Goal: Task Accomplishment & Management: Manage account settings

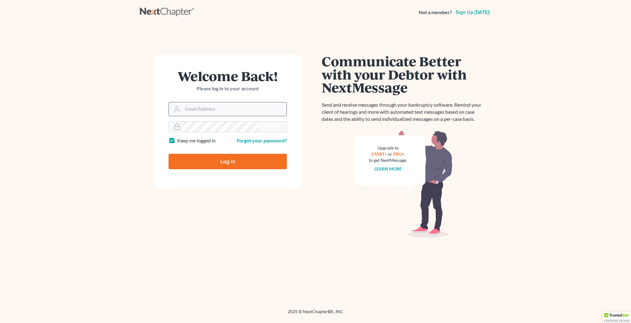
click at [218, 102] on input "Email Address" at bounding box center [235, 109] width 104 height 14
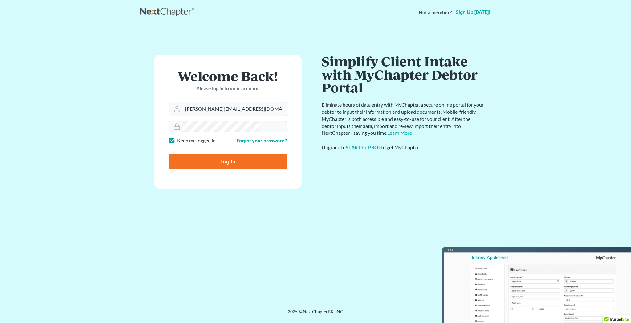
type input "mike@dallagolaw.com"
click at [226, 154] on input "Log In" at bounding box center [227, 161] width 118 height 15
type input "Thinking..."
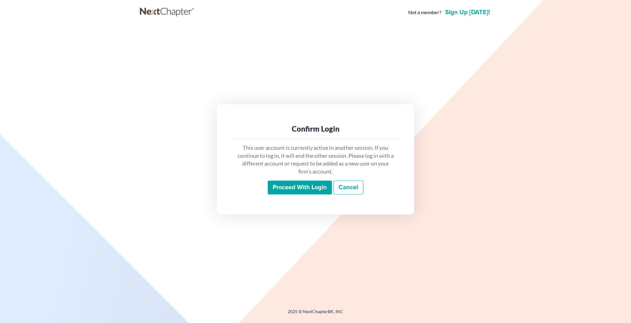
click at [343, 180] on link "Cancel" at bounding box center [348, 187] width 30 height 14
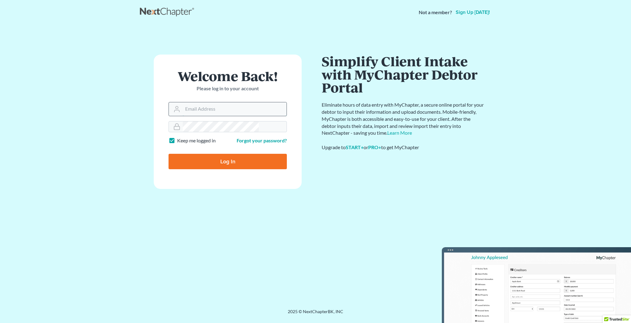
click at [225, 102] on input "Email Address" at bounding box center [235, 109] width 104 height 14
type input "[PERSON_NAME][EMAIL_ADDRESS][DOMAIN_NAME]"
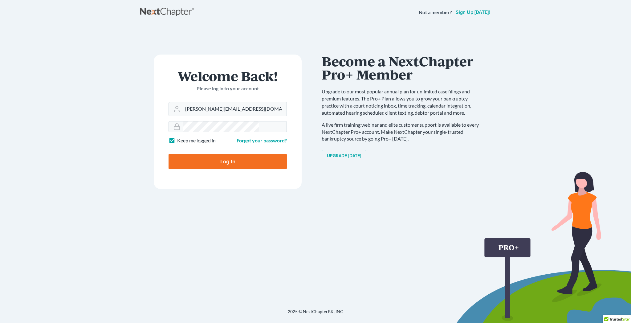
click at [225, 154] on input "Log In" at bounding box center [227, 161] width 118 height 15
type input "Thinking..."
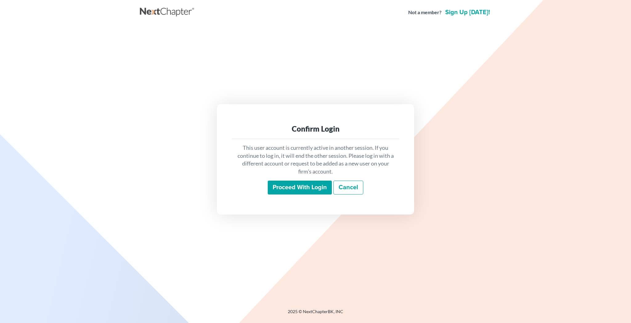
click at [302, 186] on div "Proceed with login Cancel" at bounding box center [316, 187] width 158 height 14
click at [303, 182] on input "Proceed with login" at bounding box center [300, 187] width 64 height 14
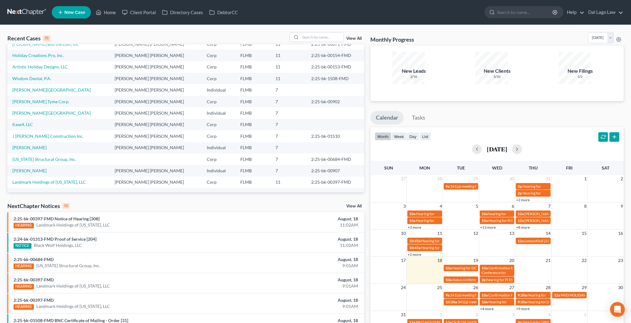
scroll to position [32, 0]
click at [321, 33] on input "search" at bounding box center [321, 37] width 43 height 9
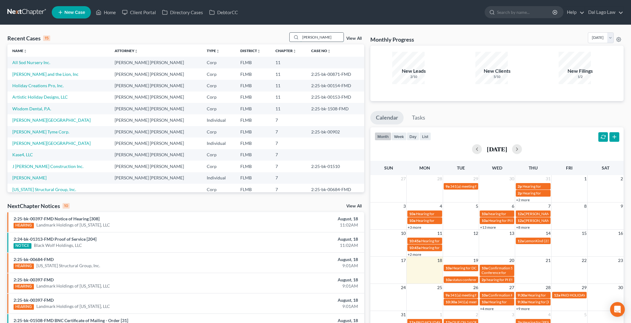
type input "[PERSON_NAME]"
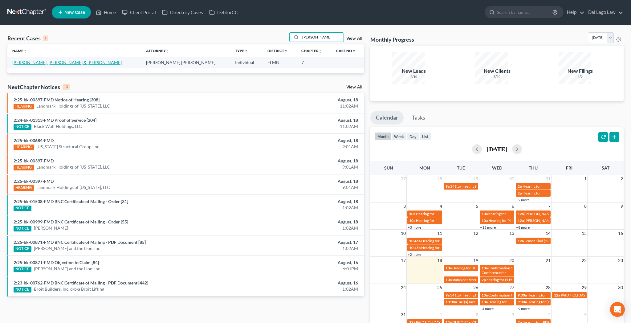
click at [20, 60] on link "[PERSON_NAME], [PERSON_NAME] & [PERSON_NAME]" at bounding box center [66, 62] width 109 height 5
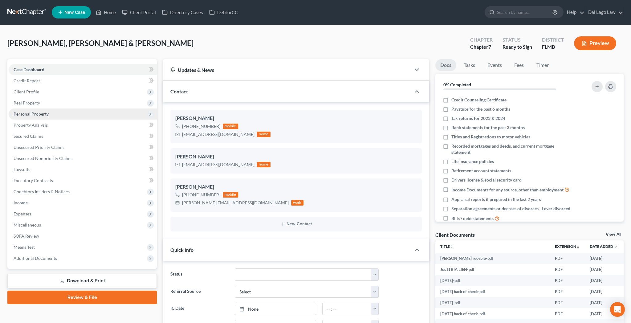
click at [24, 111] on span "Personal Property" at bounding box center [31, 113] width 35 height 5
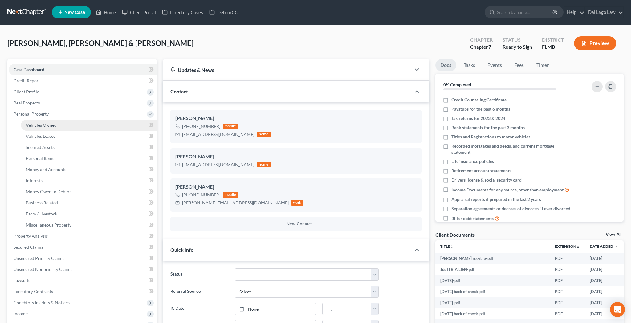
click at [26, 122] on span "Vehicles Owned" at bounding box center [41, 124] width 31 height 5
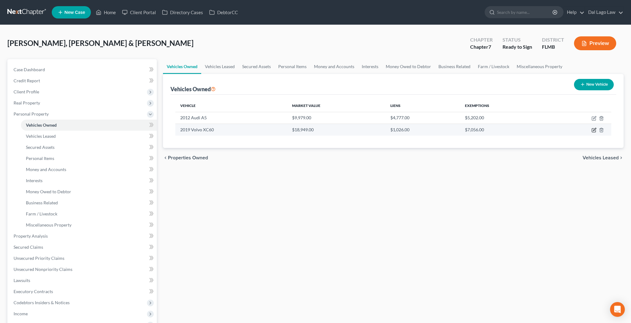
click at [596, 128] on icon "button" at bounding box center [593, 130] width 5 height 5
select select "0"
select select "7"
select select "2"
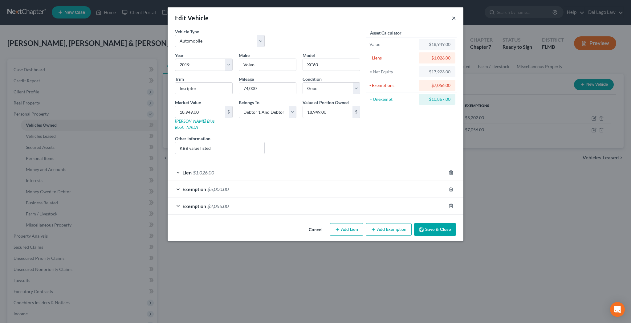
click at [451, 14] on button "×" at bounding box center [453, 17] width 4 height 7
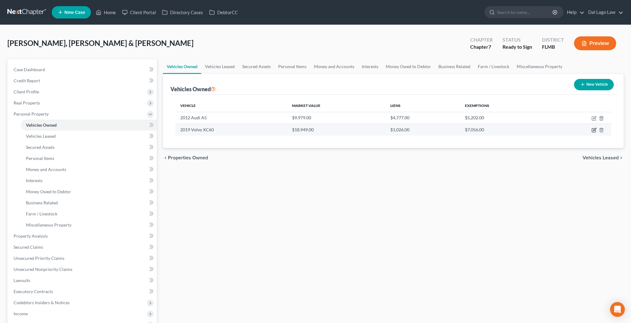
click at [596, 128] on icon "button" at bounding box center [593, 130] width 5 height 5
select select "0"
select select "7"
select select "2"
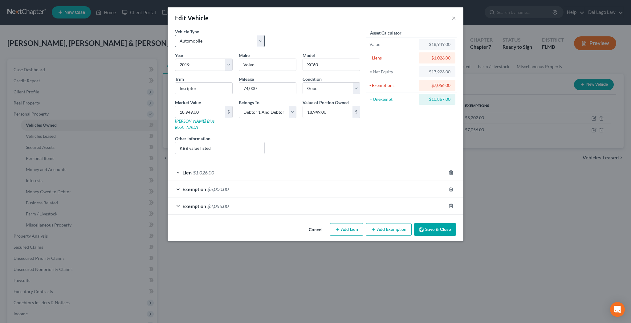
click at [294, 30] on div "Vehicle Type Select Automobile Truck Trailer Watercraft Aircraft Motor Home Atv…" at bounding box center [267, 40] width 191 height 24
click at [451, 14] on button "×" at bounding box center [453, 17] width 4 height 7
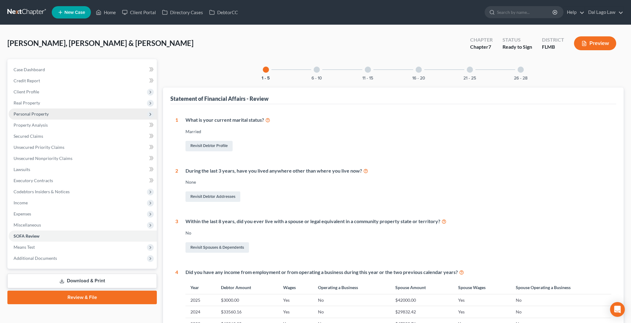
click at [28, 111] on span "Personal Property" at bounding box center [31, 113] width 35 height 5
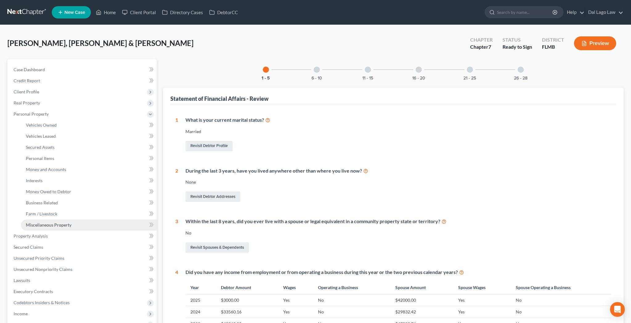
click at [36, 222] on span "Miscellaneous Property" at bounding box center [49, 224] width 46 height 5
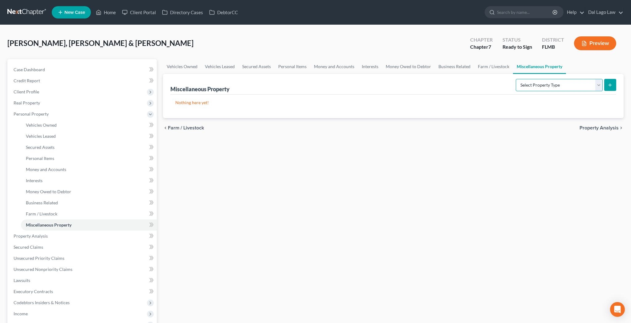
select select "transferred"
click option "Transferred" at bounding box center [0, 0] width 0 height 0
click at [612, 83] on icon "submit" at bounding box center [609, 85] width 5 height 5
select select "Ordinary ([DATE])"
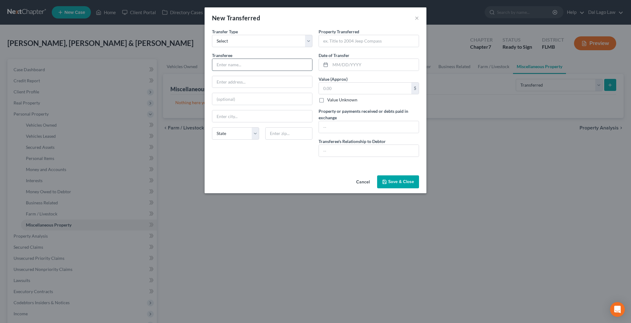
click at [275, 59] on input "text" at bounding box center [262, 65] width 100 height 12
click at [248, 59] on input "text" at bounding box center [262, 65] width 100 height 12
type input "CarMax Auto Superstores, Inc."
type input "[STREET_ADDRESS]"
type input "34104"
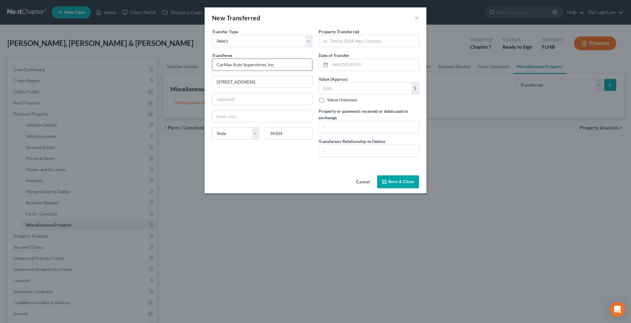
type input "[GEOGRAPHIC_DATA]"
type input "2019 Volvo XC-60"
type input "[DATE]"
type input "16,000"
type input "16000"
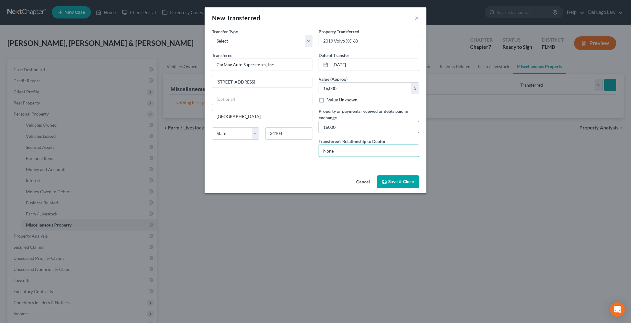
type input "None"
click at [326, 121] on input "16000" at bounding box center [369, 127] width 100 height 12
type input "16,000"
click at [383, 175] on button "Save & Close" at bounding box center [398, 181] width 42 height 13
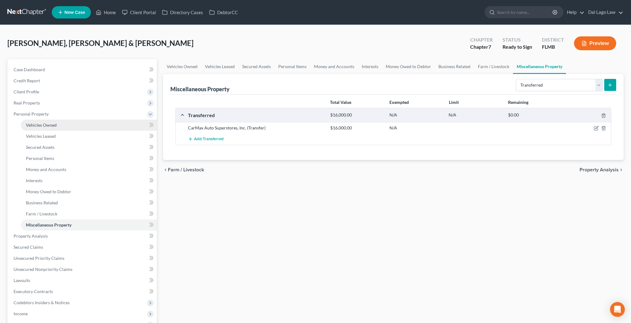
click at [44, 122] on span "Vehicles Owned" at bounding box center [41, 124] width 31 height 5
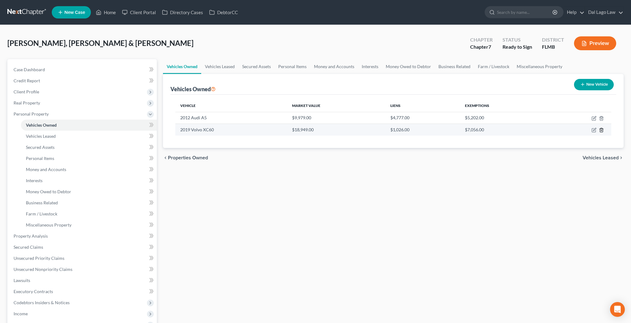
click at [604, 128] on icon "button" at bounding box center [601, 130] width 5 height 5
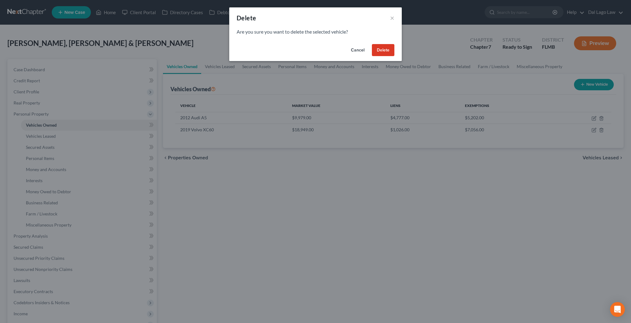
click at [372, 44] on button "Delete" at bounding box center [383, 50] width 22 height 12
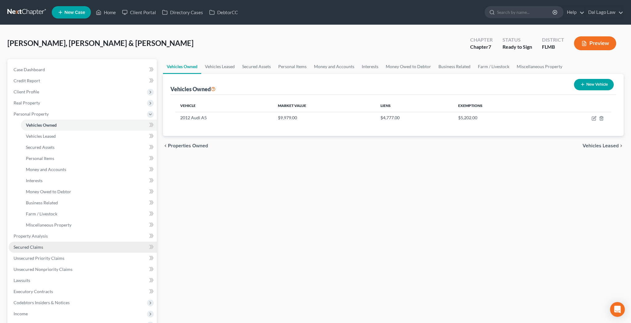
click at [35, 241] on link "Secured Claims" at bounding box center [83, 246] width 148 height 11
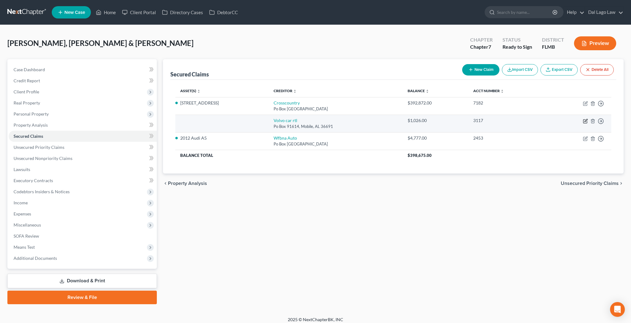
click at [588, 119] on icon "button" at bounding box center [585, 121] width 5 height 5
select select "0"
select select "4"
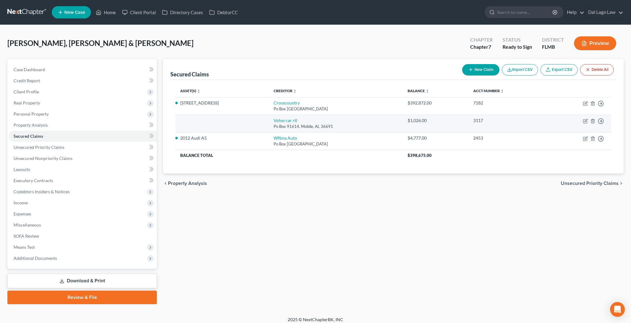
select select "1"
select select "0"
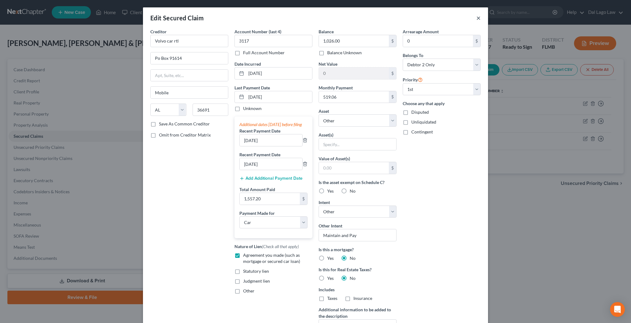
click at [476, 14] on button "×" at bounding box center [478, 17] width 4 height 7
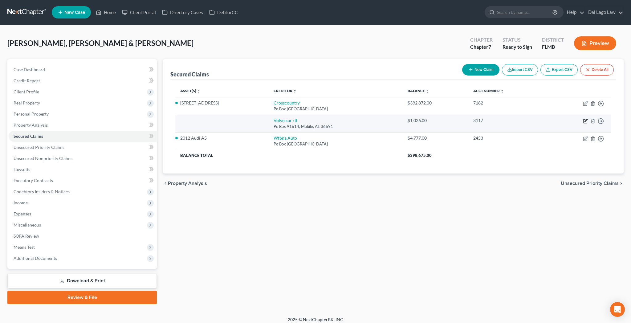
click at [587, 119] on icon "button" at bounding box center [585, 121] width 4 height 4
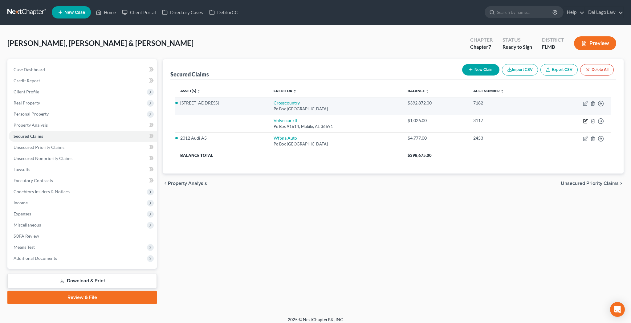
select select "0"
select select "4"
select select "1"
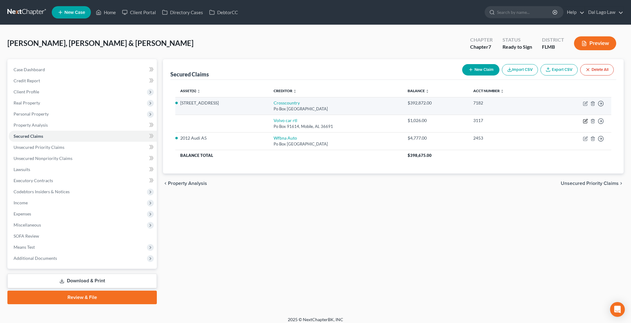
select select "0"
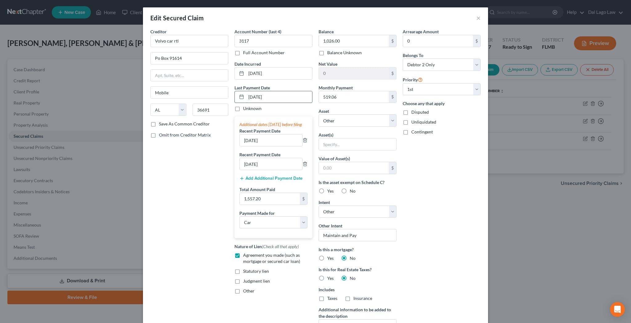
click at [269, 91] on input "[DATE]" at bounding box center [279, 97] width 66 height 12
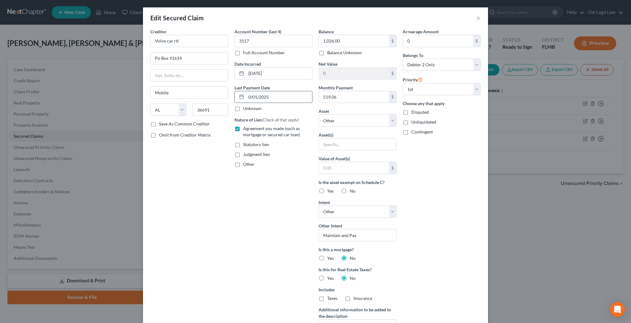
type input "[DATE]"
select select "0"
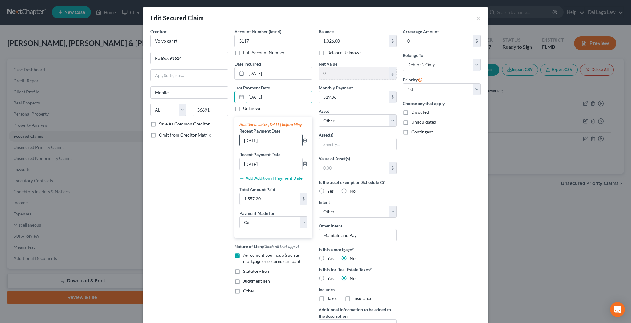
type input "[DATE]"
click at [265, 134] on input "[DATE]" at bounding box center [271, 140] width 63 height 12
type input "[DATE]"
click at [266, 158] on input "[DATE]" at bounding box center [271, 164] width 63 height 12
type input "[DATE]"
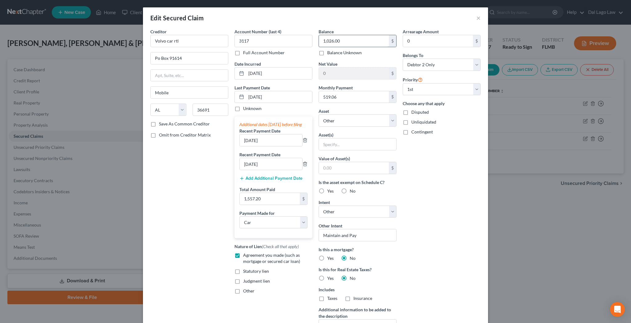
click at [347, 35] on input "1,026.00" at bounding box center [354, 41] width 70 height 12
type input "0"
select select
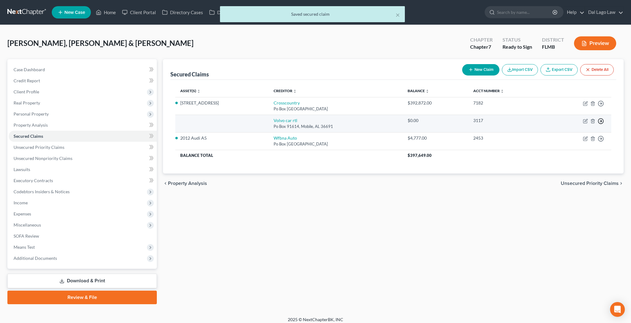
click at [604, 100] on icon "button" at bounding box center [600, 103] width 6 height 6
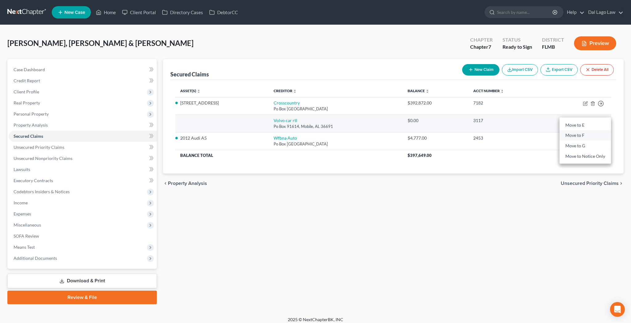
click at [578, 130] on link "Move to F" at bounding box center [584, 135] width 51 height 10
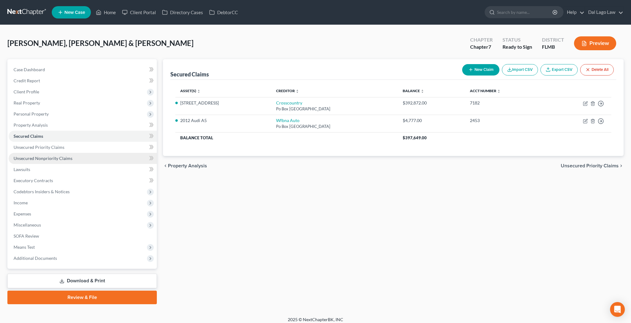
click at [39, 156] on span "Unsecured Nonpriority Claims" at bounding box center [43, 158] width 59 height 5
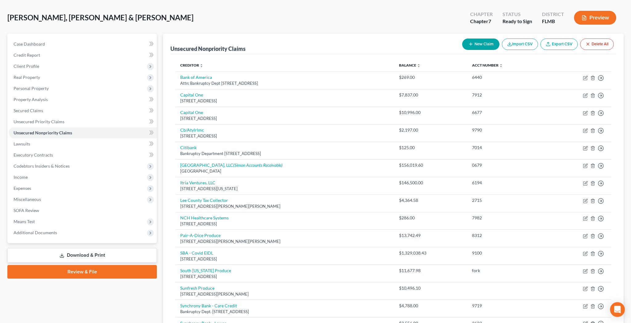
scroll to position [28, 0]
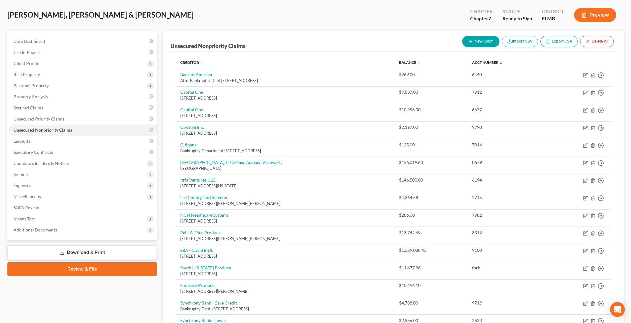
select select "0"
select select "1"
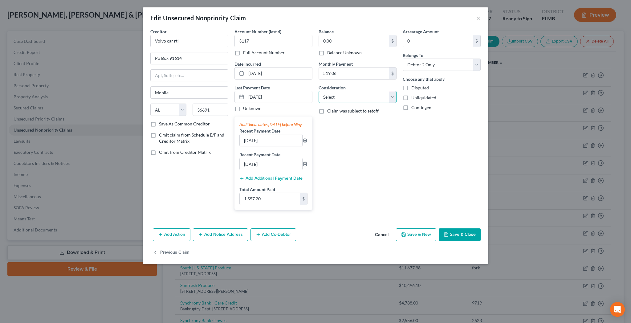
click at [318, 91] on select "Select Cable / Satellite Services Collection Agency Credit Card Debt Debt Couns…" at bounding box center [357, 97] width 78 height 12
select select "14"
click option "Other" at bounding box center [0, 0] width 0 height 0
click at [342, 115] on input "text" at bounding box center [357, 121] width 77 height 12
type input "Auto loan recently fully paid"
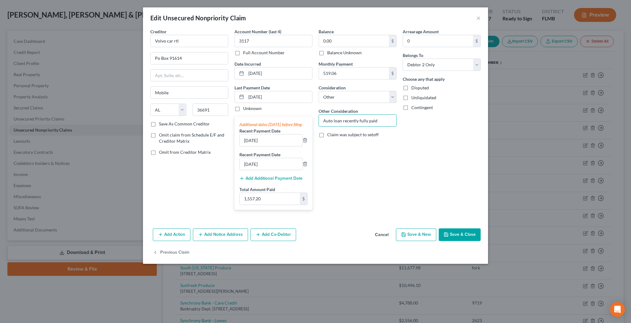
click at [439, 228] on button "Save & Close" at bounding box center [460, 234] width 42 height 13
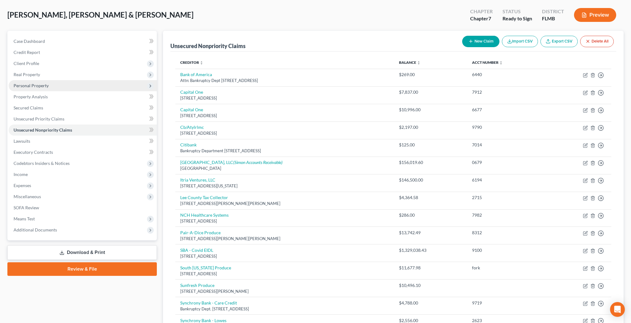
click at [29, 83] on span "Personal Property" at bounding box center [31, 85] width 35 height 5
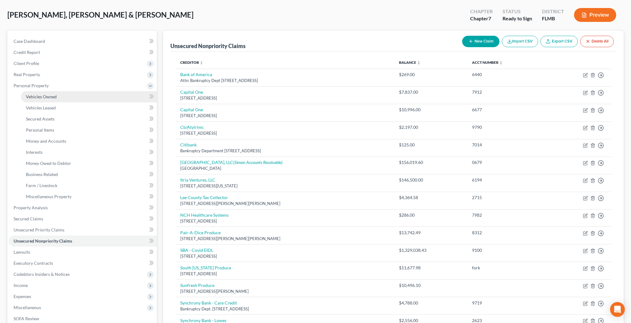
click at [31, 94] on span "Vehicles Owned" at bounding box center [41, 96] width 31 height 5
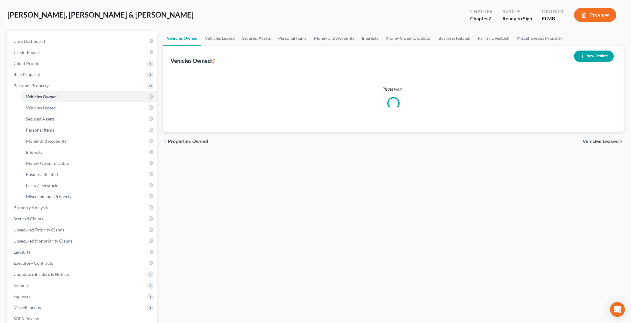
scroll to position [10, 0]
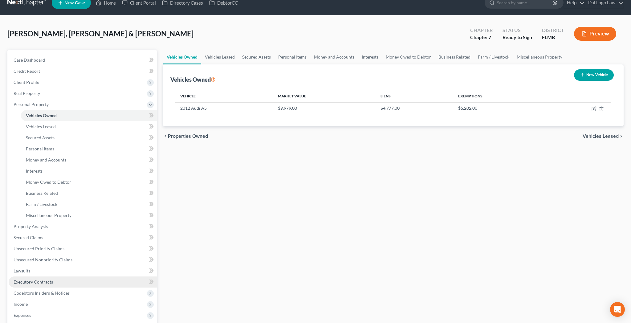
click at [21, 279] on span "Executory Contracts" at bounding box center [33, 281] width 39 height 5
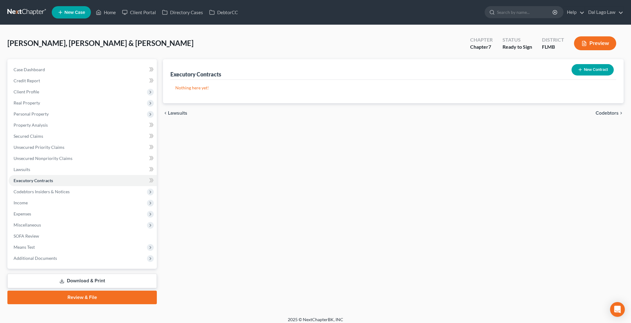
click at [605, 64] on button "New Contract" at bounding box center [592, 69] width 42 height 11
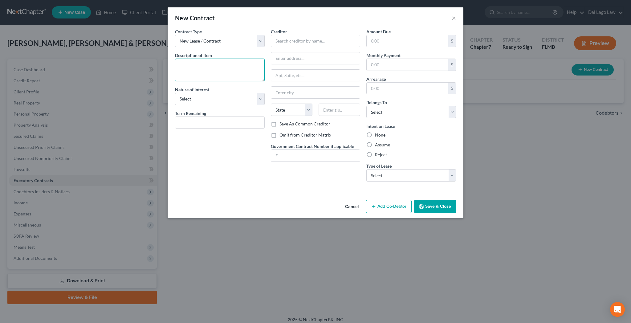
click at [243, 59] on textarea at bounding box center [220, 70] width 90 height 23
type textarea "Auto Lease - 2025 Mazda CX-70"
click at [175, 93] on select "Select Purchaser Agent Lessor Lessee" at bounding box center [220, 99] width 90 height 12
select select "3"
click option "Lessee" at bounding box center [0, 0] width 0 height 0
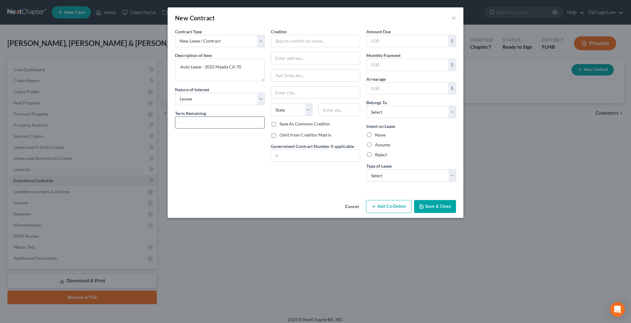
click at [248, 117] on input "text" at bounding box center [219, 123] width 89 height 12
type input "34 months"
type input "Fort [PERSON_NAME] M Automotive Management LLC"
type input "[STREET_ADDRESS]"
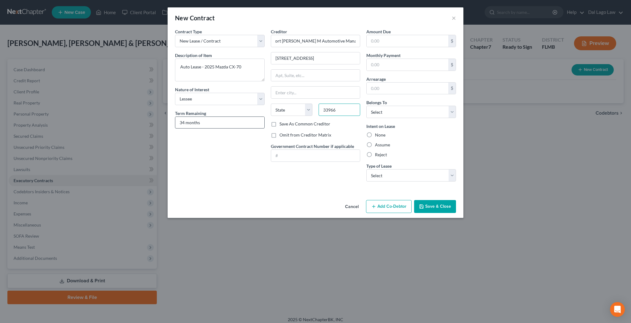
type input "33966"
click at [305, 87] on input "text" at bounding box center [315, 93] width 89 height 12
type input "[GEOGRAPHIC_DATA][PERSON_NAME]"
select select "9"
click at [284, 121] on label "Save As Common Creditor" at bounding box center [304, 124] width 51 height 6
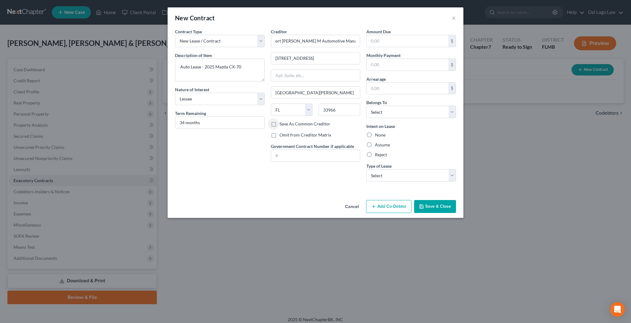
click at [284, 121] on input "Save As Common Creditor" at bounding box center [284, 123] width 4 height 4
checkbox input "true"
click at [381, 35] on input "text" at bounding box center [407, 41] width 82 height 12
type input "25,521.55"
type input "560.33"
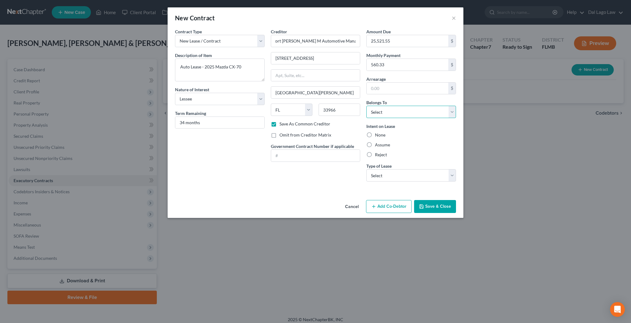
click at [366, 106] on select "Select Debtor 1 Only Debtor 2 Only Debtor 1 And Debtor 2 Only At Least One Of T…" at bounding box center [411, 112] width 90 height 12
select select "2"
click option "Debtor 1 And Debtor 2 Only" at bounding box center [0, 0] width 0 height 0
click at [375, 142] on label "Assume" at bounding box center [382, 145] width 15 height 6
click at [377, 142] on input "Assume" at bounding box center [379, 144] width 4 height 4
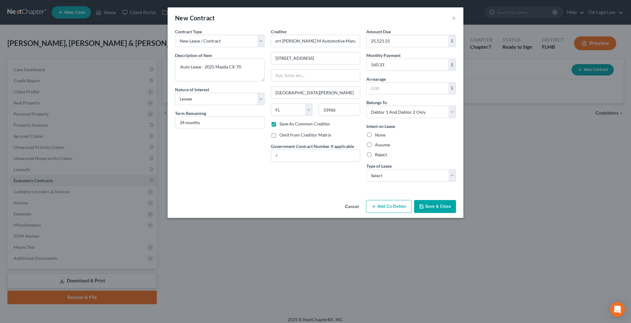
radio input "true"
click at [366, 169] on select "Select Real Estate Car Other" at bounding box center [411, 175] width 90 height 12
select select "1"
click option "Car" at bounding box center [0, 0] width 0 height 0
click at [414, 200] on button "Save & Close" at bounding box center [435, 206] width 42 height 13
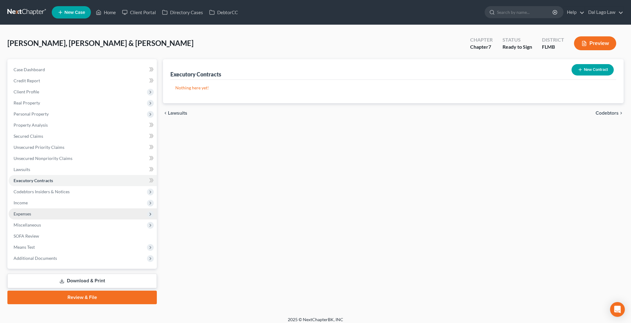
click at [21, 211] on span "Expenses" at bounding box center [23, 213] width 18 height 5
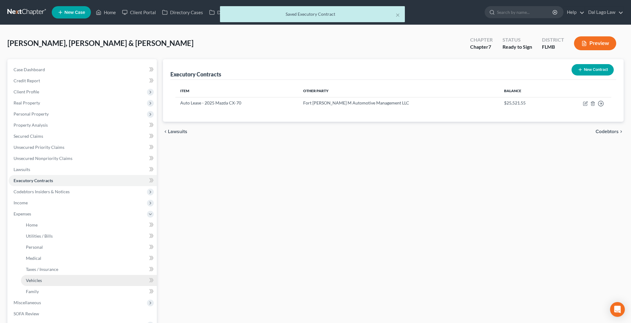
click at [31, 275] on link "Vehicles" at bounding box center [89, 280] width 136 height 11
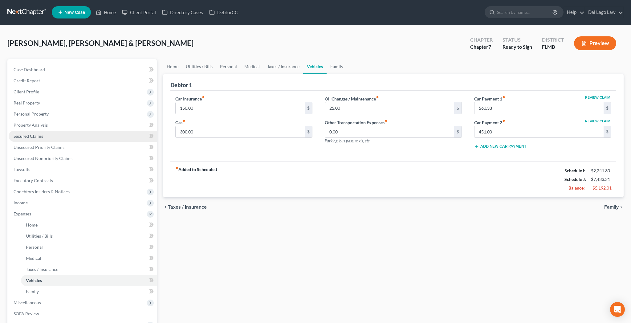
click at [27, 131] on link "Secured Claims" at bounding box center [83, 136] width 148 height 11
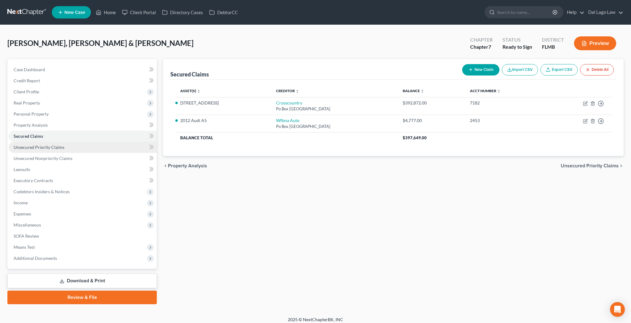
click at [32, 144] on span "Unsecured Priority Claims" at bounding box center [39, 146] width 51 height 5
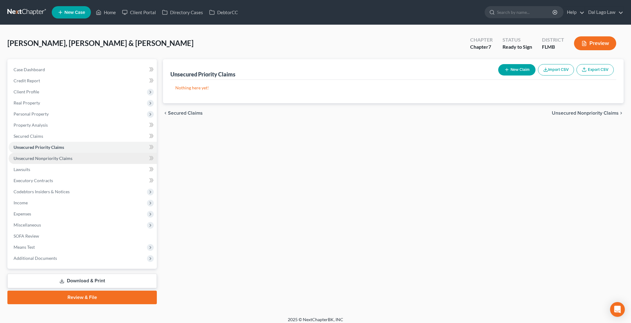
click at [34, 156] on span "Unsecured Nonpriority Claims" at bounding box center [43, 158] width 59 height 5
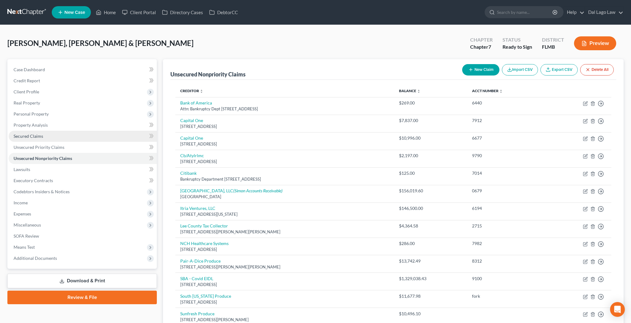
click at [24, 133] on span "Secured Claims" at bounding box center [29, 135] width 30 height 5
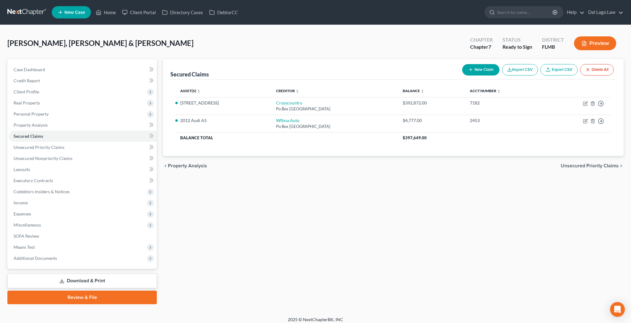
click at [499, 64] on button "New Claim" at bounding box center [480, 69] width 37 height 11
select select "2"
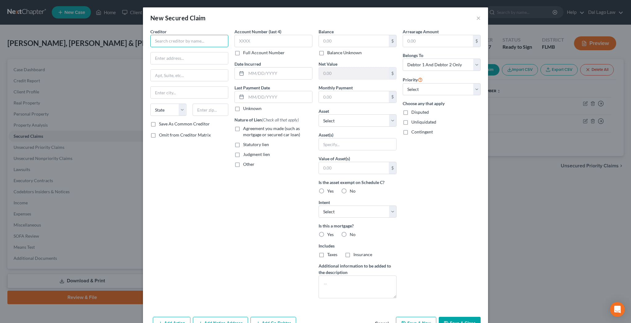
click at [228, 35] on input "text" at bounding box center [189, 41] width 78 height 12
click at [221, 49] on div "Fort [PERSON_NAME] M Automotive Management LLC" at bounding box center [190, 55] width 71 height 12
type input "Fort [PERSON_NAME] M Automotive Management LLC"
type input "[STREET_ADDRESS]"
type input "[GEOGRAPHIC_DATA][PERSON_NAME]"
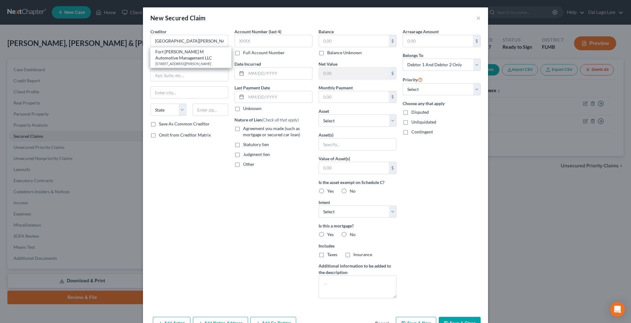
select select "9"
type input "33966"
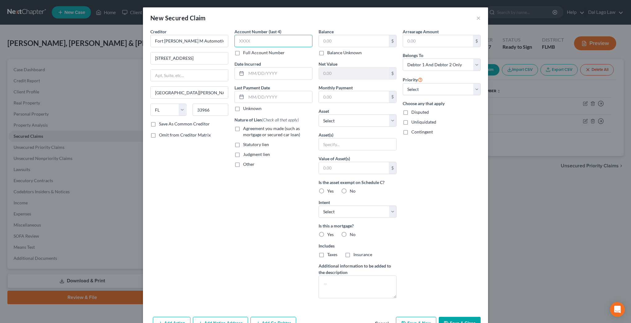
click at [285, 35] on input "text" at bounding box center [273, 41] width 78 height 12
click at [286, 67] on input "text" at bounding box center [279, 73] width 66 height 12
type input "[DATE]"
click at [284, 91] on input "text" at bounding box center [279, 97] width 66 height 12
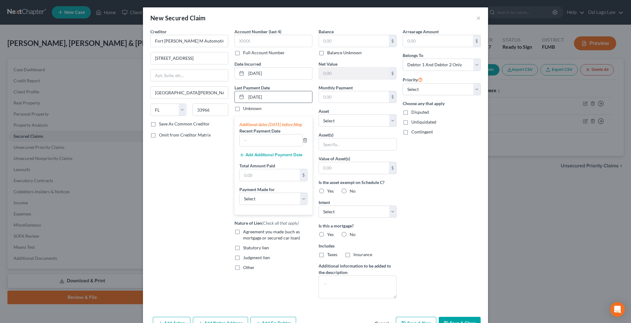
type input "[DATE]"
type input "560.33"
click at [276, 169] on input "text" at bounding box center [270, 175] width 60 height 12
type input "560.33"
drag, startPoint x: 279, startPoint y: 111, endPoint x: 261, endPoint y: 111, distance: 18.2
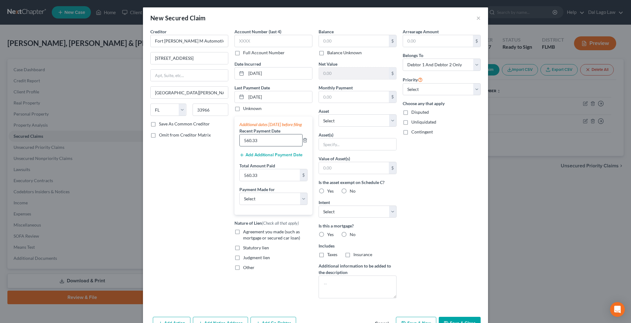
click at [252, 134] on input "560.33" at bounding box center [271, 140] width 63 height 12
click at [310, 116] on div "Additional dates [DATE] before filing Recent Payment Date 560.33 Add Additional…" at bounding box center [273, 165] width 78 height 98
click at [306, 138] on icon "button" at bounding box center [304, 140] width 5 height 5
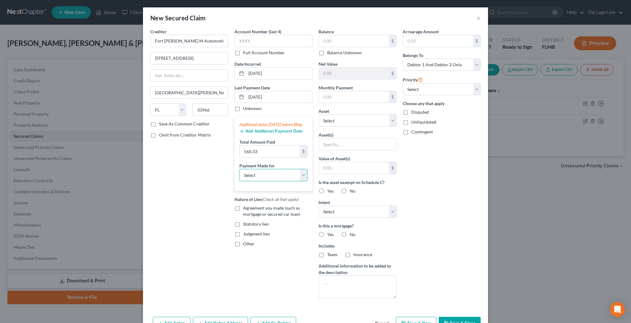
click at [239, 169] on select "Select Car Credit Card Loan Repayment Mortgage Other Suppliers Or Vendors" at bounding box center [273, 175] width 68 height 12
select select "0"
click option "Car" at bounding box center [0, 0] width 0 height 0
click at [254, 241] on label "Other" at bounding box center [248, 244] width 11 height 6
click at [249, 241] on input "Other" at bounding box center [247, 243] width 4 height 4
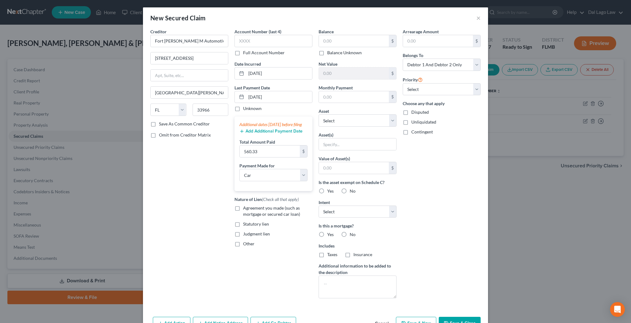
checkbox input "true"
click at [271, 252] on input "text" at bounding box center [273, 258] width 77 height 12
type input "Auto Lease"
click at [346, 35] on input "text" at bounding box center [354, 41] width 70 height 12
type input "25,521.55"
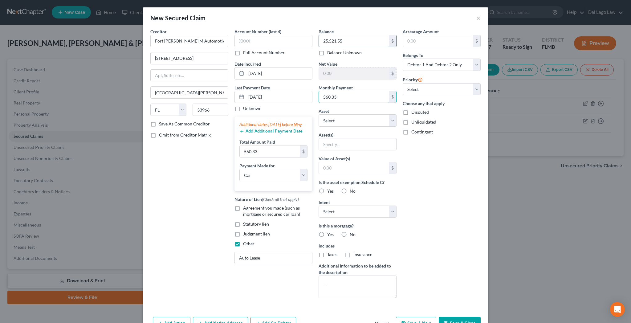
type input "560.33"
select select "0"
click at [350, 188] on label "No" at bounding box center [353, 191] width 6 height 6
click at [352, 188] on input "No" at bounding box center [354, 190] width 4 height 4
radio input "true"
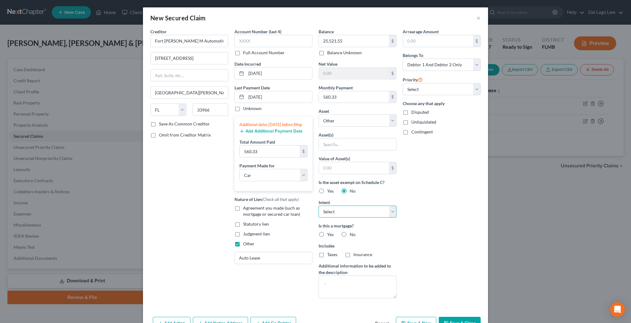
click at [318, 205] on select "Select Surrender Redeem Reaffirm Avoid Other" at bounding box center [357, 211] width 78 height 12
select select "4"
click option "Other" at bounding box center [0, 0] width 0 height 0
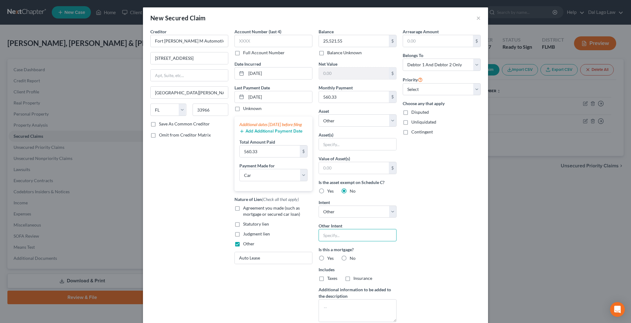
click at [338, 229] on input "text" at bounding box center [357, 235] width 78 height 12
type input "Maintain and Pay"
click at [350, 255] on label "No" at bounding box center [353, 258] width 6 height 6
click at [352, 255] on input "No" at bounding box center [354, 257] width 4 height 4
radio input "true"
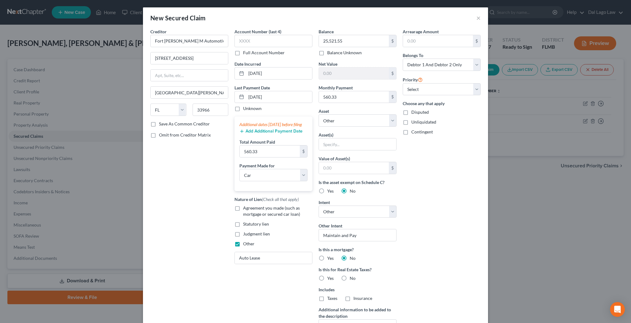
click at [350, 275] on label "No" at bounding box center [353, 278] width 6 height 6
click at [352, 275] on input "No" at bounding box center [354, 277] width 4 height 4
radio input "true"
select select "0"
click option "1st" at bounding box center [0, 0] width 0 height 0
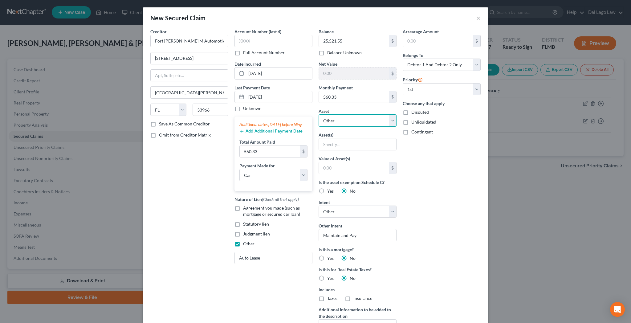
click at [318, 114] on select "Select Other Multiple Assets Electronics - Cell phones, TVs, computer - $500.0 …" at bounding box center [357, 120] width 78 height 12
click at [413, 188] on div "Arrearage Amount $ Belongs To * Select Debtor 1 Only Debtor 2 Only Debtor 1 And…" at bounding box center [441, 187] width 84 height 318
select select
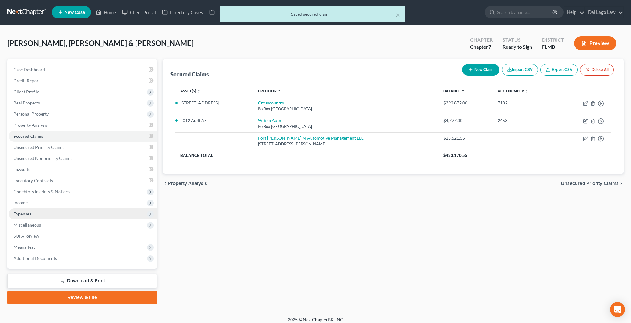
click at [14, 211] on span "Expenses" at bounding box center [23, 213] width 18 height 5
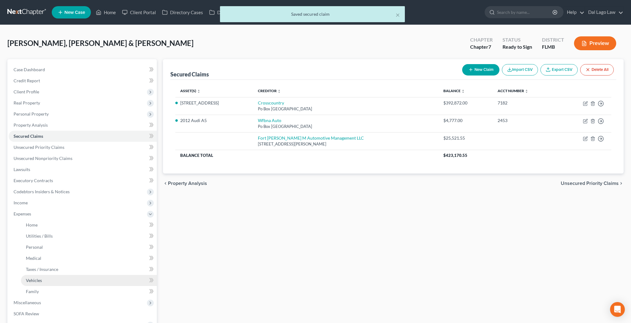
click at [28, 277] on span "Vehicles" at bounding box center [34, 279] width 16 height 5
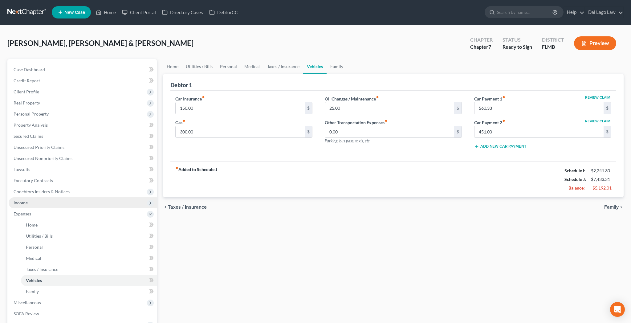
click at [22, 197] on span "Income" at bounding box center [83, 202] width 148 height 11
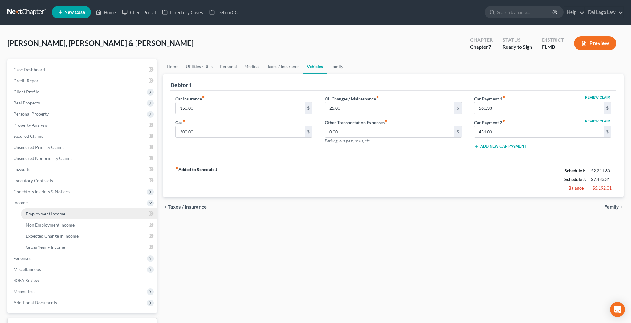
click at [30, 211] on span "Employment Income" at bounding box center [45, 213] width 39 height 5
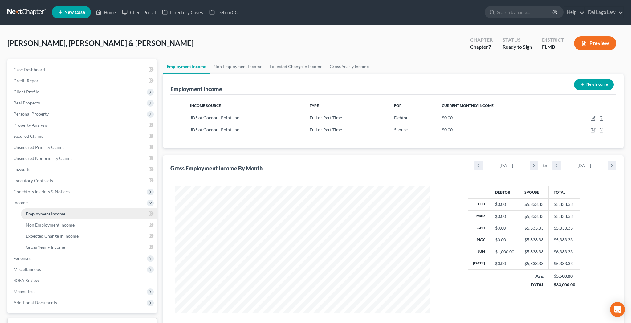
scroll to position [127, 266]
click at [31, 222] on span "Non Employment Income" at bounding box center [50, 224] width 49 height 5
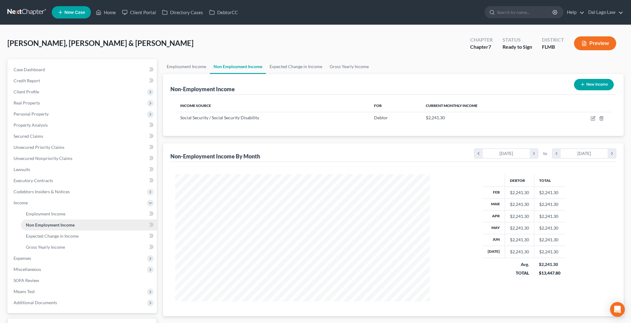
scroll to position [127, 266]
click at [30, 233] on span "Expected Change in Income" at bounding box center [52, 235] width 53 height 5
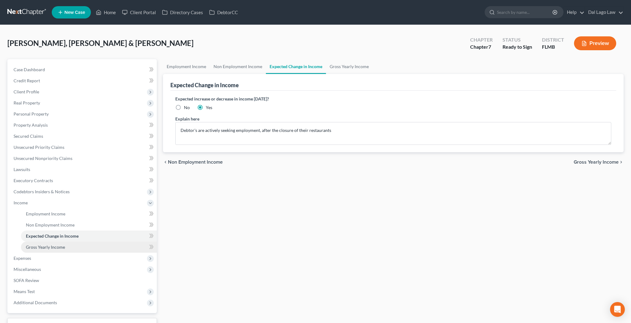
click at [30, 244] on span "Gross Yearly Income" at bounding box center [45, 246] width 39 height 5
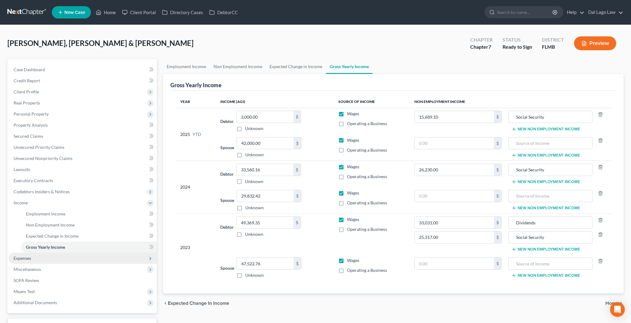
click at [19, 255] on span "Expenses" at bounding box center [23, 257] width 18 height 5
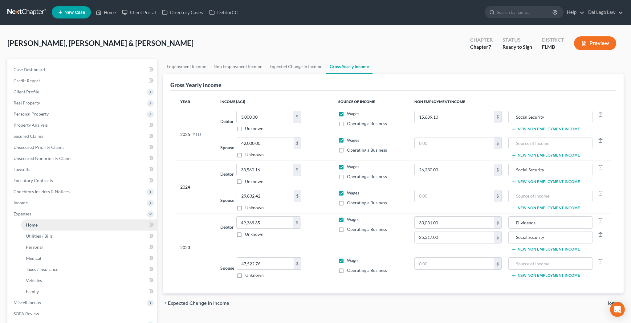
click at [32, 219] on link "Home" at bounding box center [89, 224] width 136 height 11
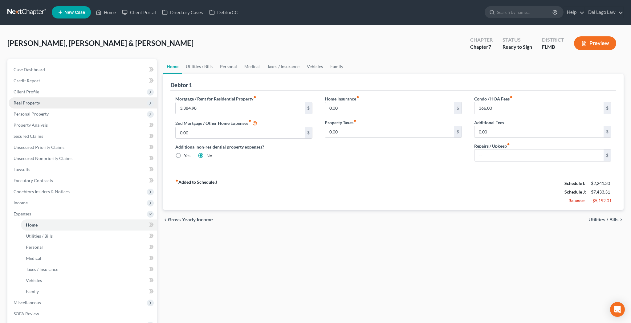
click at [19, 100] on span "Real Property" at bounding box center [27, 102] width 26 height 5
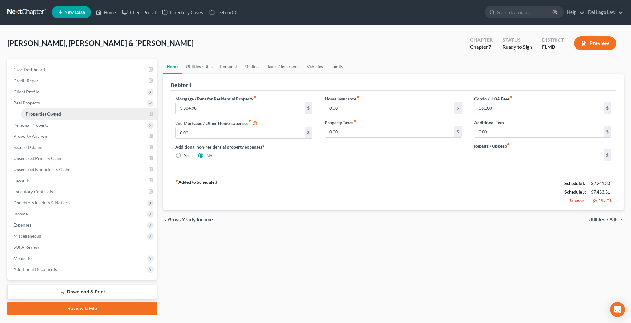
click at [30, 108] on link "Properties Owned" at bounding box center [89, 113] width 136 height 11
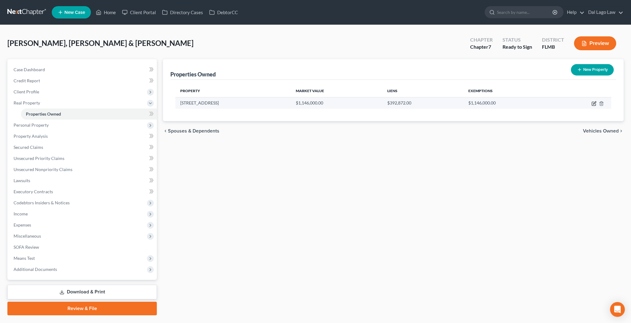
click at [596, 101] on icon "button" at bounding box center [593, 103] width 5 height 5
select select "9"
select select "2"
select select "5"
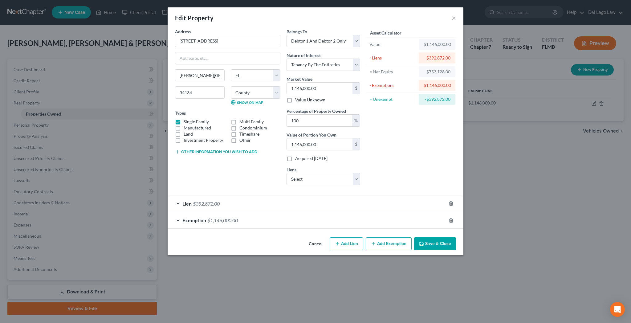
click at [254, 125] on label "Condominium" at bounding box center [253, 128] width 28 height 6
click at [246, 125] on input "Condominium" at bounding box center [244, 127] width 4 height 4
checkbox input "true"
click at [209, 119] on label "Single Family" at bounding box center [196, 122] width 25 height 6
click at [190, 119] on input "Single Family" at bounding box center [188, 121] width 4 height 4
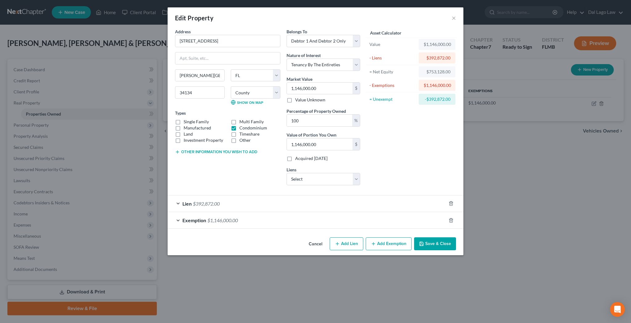
click at [209, 119] on label "Single Family" at bounding box center [196, 122] width 25 height 6
click at [190, 119] on input "Single Family" at bounding box center [188, 121] width 4 height 4
checkbox input "true"
click at [254, 125] on label "Condominium" at bounding box center [253, 128] width 28 height 6
click at [246, 125] on input "Condominium" at bounding box center [244, 127] width 4 height 4
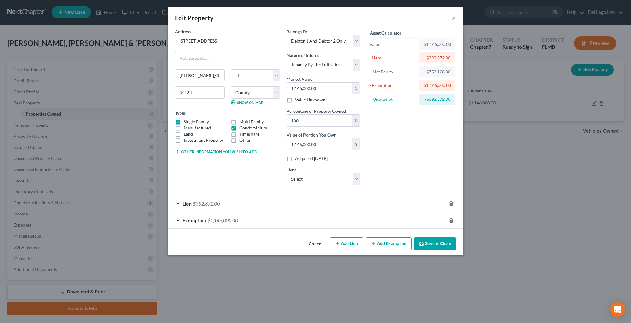
checkbox input "false"
click at [239, 35] on input "[STREET_ADDRESS]" at bounding box center [227, 41] width 105 height 12
drag, startPoint x: 243, startPoint y: 30, endPoint x: 191, endPoint y: 34, distance: 52.2
click at [191, 35] on input "[STREET_ADDRESS]" at bounding box center [227, 41] width 105 height 12
click at [333, 83] on input "1,146,000.00" at bounding box center [320, 89] width 66 height 12
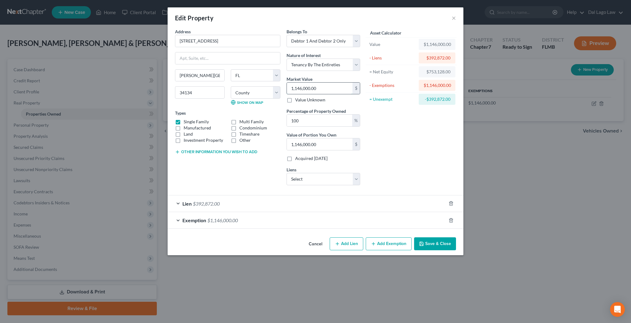
type input "1"
type input "1.00"
type input "11"
type input "11.00"
type input "113"
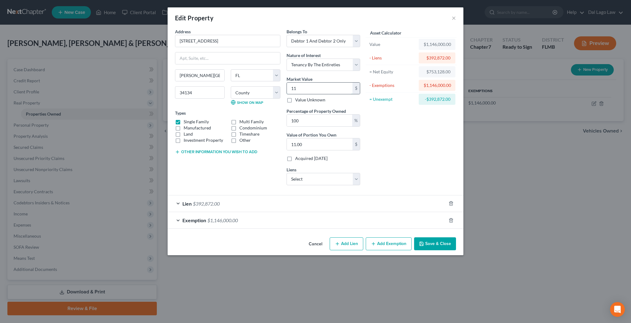
type input "113.00"
type input "1130"
type input "1,130.00"
type input "1,1309"
type input "11,309.00"
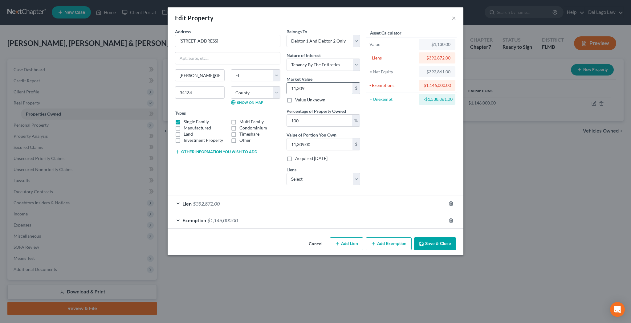
type input "11,3090"
type input "113,090.00"
type input "113,0900"
type input "1,130,900.00"
type input "1,130,900"
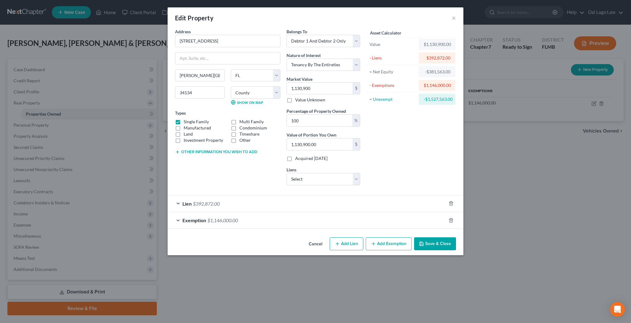
click at [233, 149] on button "Other information you wish to add" at bounding box center [216, 151] width 82 height 5
click at [230, 155] on textarea at bounding box center [227, 166] width 105 height 23
type textarea "Zillow value listed"
click at [414, 237] on button "Save & Close" at bounding box center [435, 243] width 42 height 13
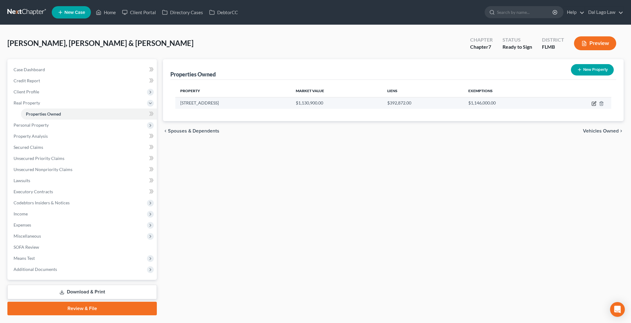
click at [596, 101] on icon "button" at bounding box center [593, 103] width 5 height 5
select select "9"
select select "2"
select select "5"
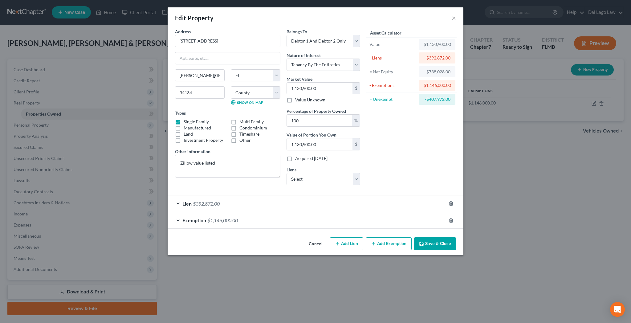
click at [238, 217] on span "$1,146,000.00" at bounding box center [222, 220] width 30 height 6
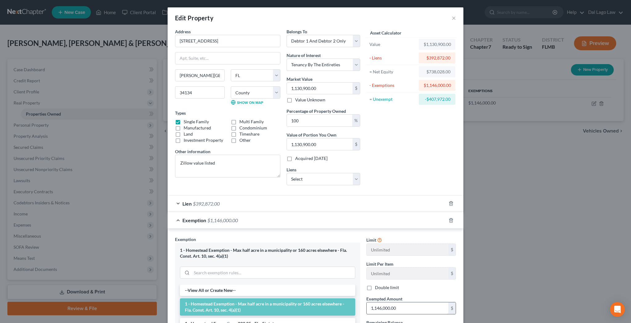
click at [385, 302] on input "1,146,000.00" at bounding box center [407, 308] width 82 height 12
type input "1,130,900"
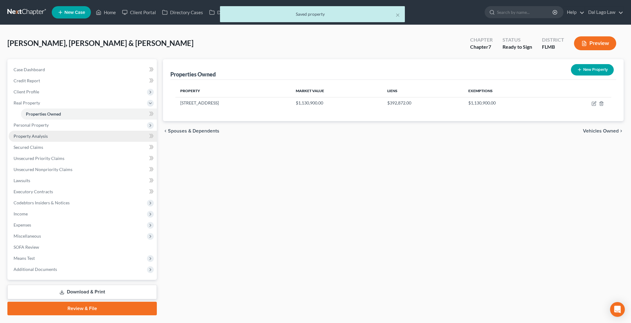
click at [30, 133] on span "Property Analysis" at bounding box center [31, 135] width 34 height 5
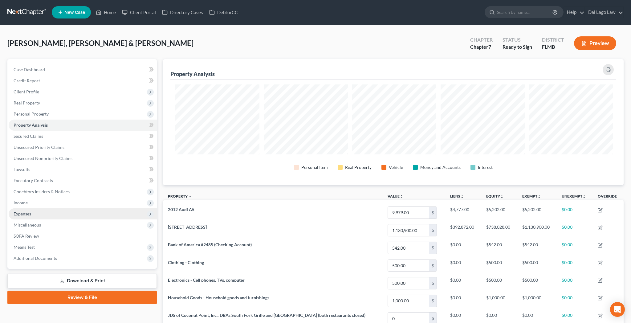
scroll to position [112, 463]
click at [23, 241] on span "Means Test" at bounding box center [83, 246] width 148 height 11
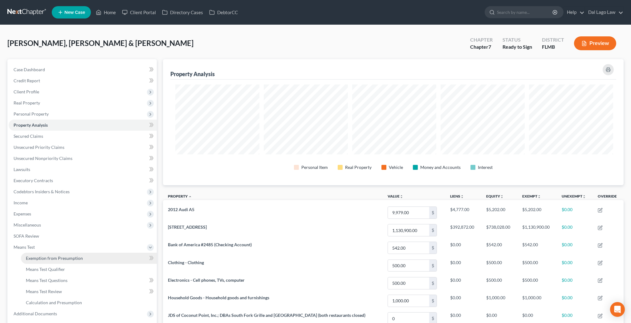
click at [38, 255] on span "Exemption from Presumption" at bounding box center [54, 257] width 57 height 5
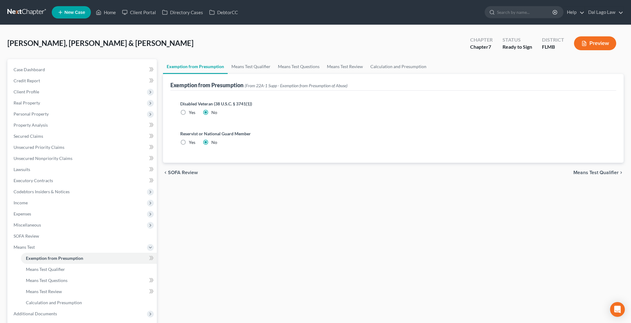
click at [598, 170] on span "Means Test Qualifier" at bounding box center [595, 172] width 45 height 5
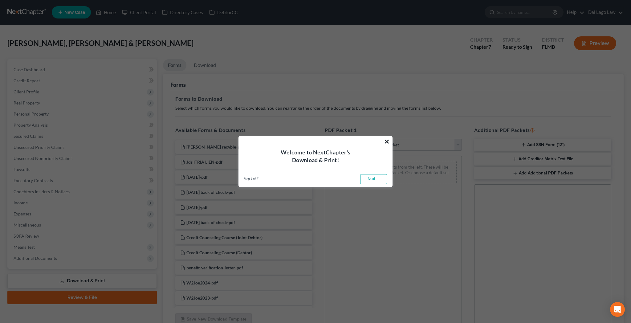
click at [387, 145] on button "×" at bounding box center [387, 141] width 6 height 10
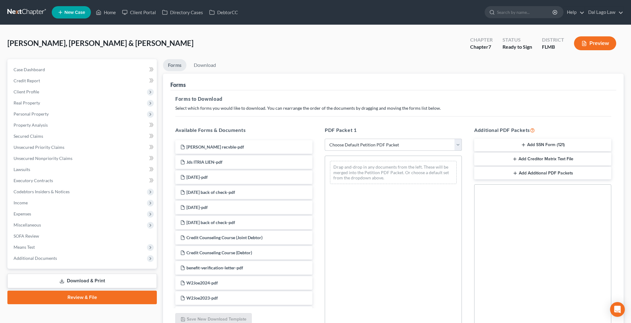
select select "0"
click option "Complete Bankruptcy Petition (all forms and schedules)" at bounding box center [0, 0] width 0 height 0
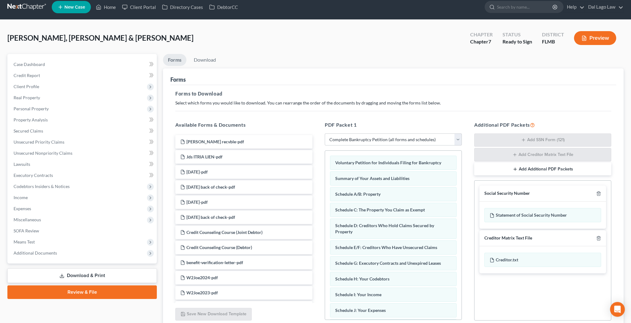
scroll to position [8, 0]
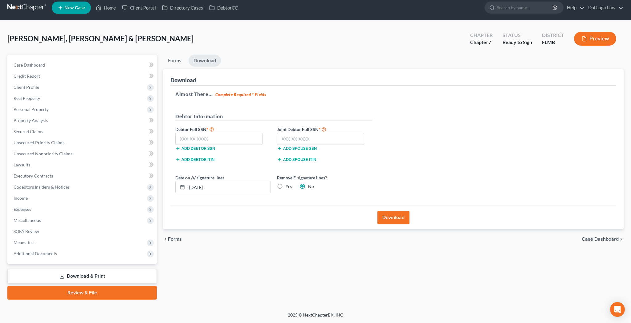
scroll to position [0, 0]
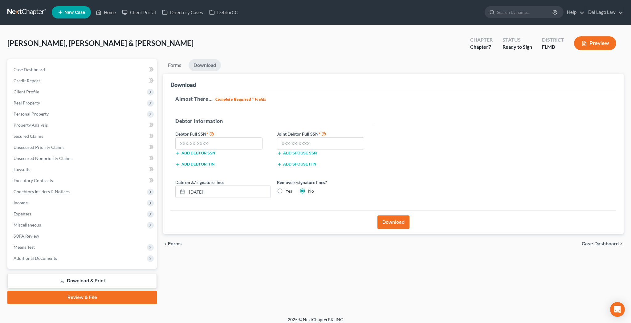
click at [171, 234] on div "chevron_left Forms Case Dashboard chevron_right" at bounding box center [393, 244] width 460 height 20
click at [172, 241] on span "Forms" at bounding box center [175, 243] width 14 height 5
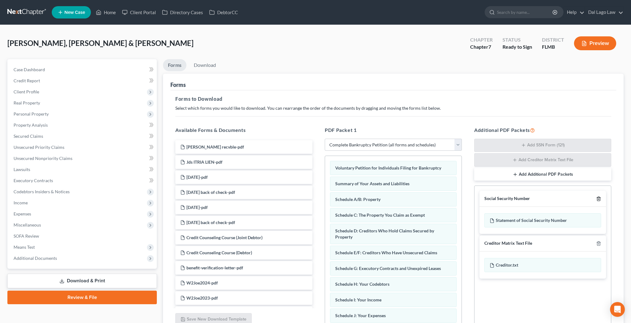
click at [601, 196] on icon "button" at bounding box center [598, 198] width 5 height 5
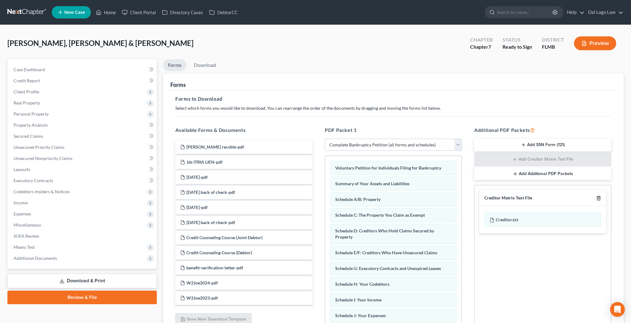
click at [601, 196] on icon "button" at bounding box center [598, 198] width 5 height 5
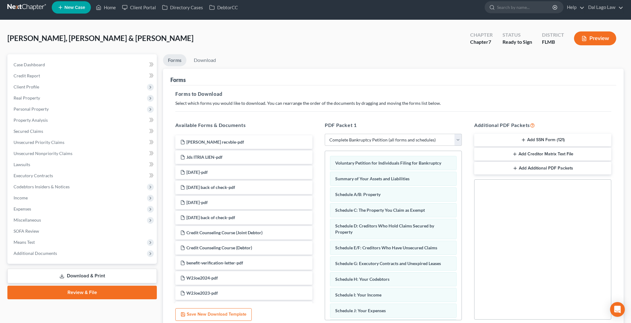
scroll to position [8, 0]
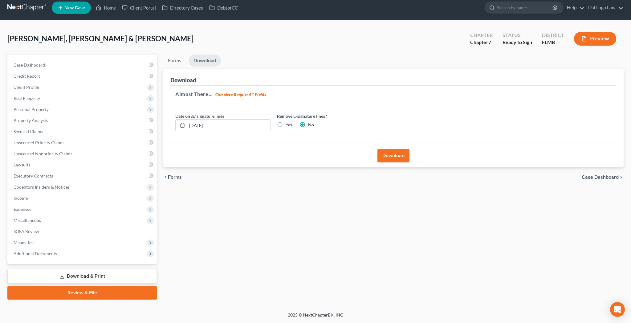
scroll to position [0, 0]
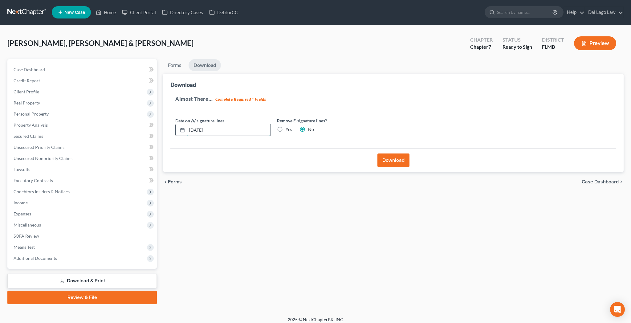
drag, startPoint x: 211, startPoint y: 102, endPoint x: 118, endPoint y: 104, distance: 93.0
click at [187, 124] on input "[DATE]" at bounding box center [228, 130] width 83 height 12
click at [285, 126] on label "Yes" at bounding box center [288, 129] width 6 height 6
click at [288, 126] on input "Yes" at bounding box center [290, 128] width 4 height 4
radio input "true"
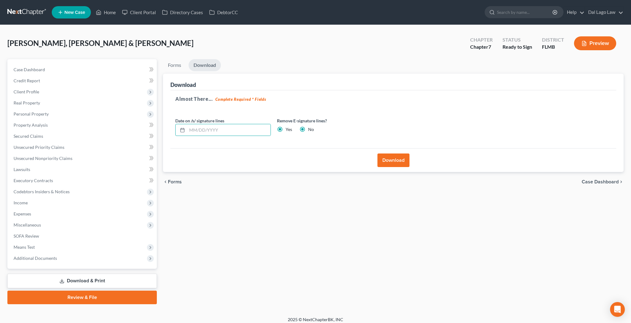
radio input "false"
click at [393, 153] on button "Download" at bounding box center [393, 160] width 32 height 14
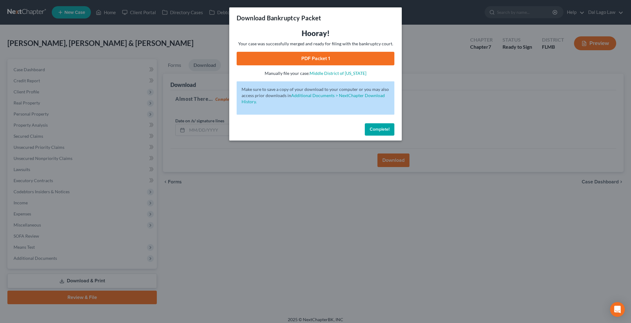
click at [309, 52] on link "PDF Packet 1" at bounding box center [316, 59] width 158 height 14
click at [370, 127] on span "Complete!" at bounding box center [380, 129] width 20 height 5
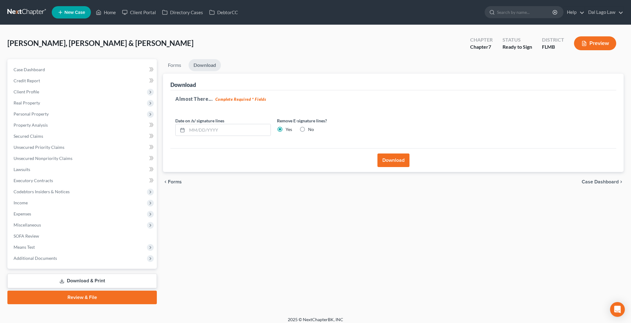
click at [606, 179] on span "Case Dashboard" at bounding box center [599, 181] width 37 height 5
select select "19"
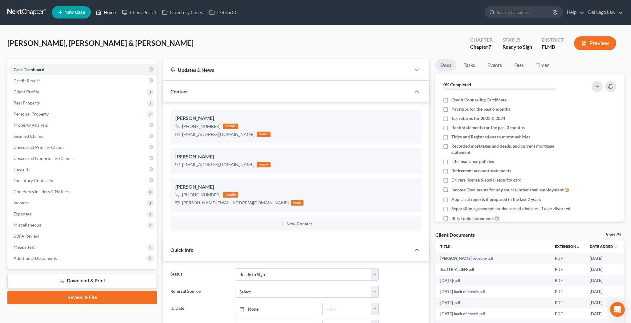
click at [93, 7] on link "Home" at bounding box center [106, 12] width 26 height 11
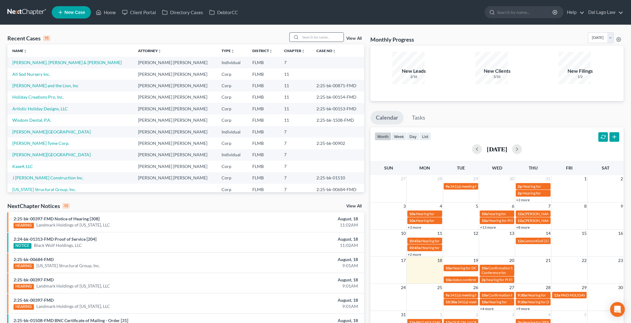
click at [330, 33] on input "search" at bounding box center [321, 37] width 43 height 9
type input "[PERSON_NAME]"
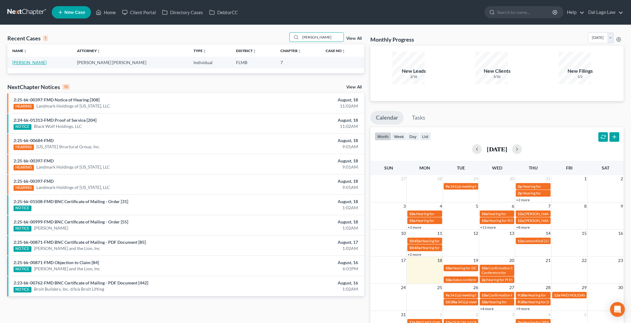
click at [14, 60] on link "[PERSON_NAME]" at bounding box center [29, 62] width 34 height 5
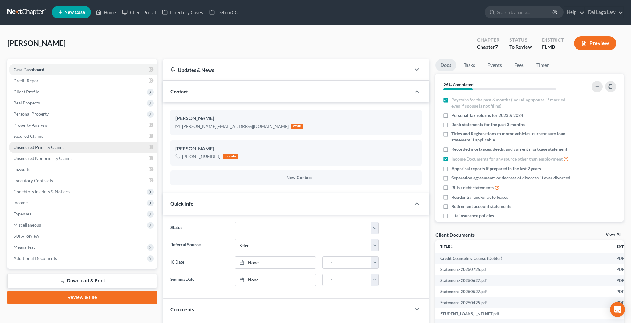
click at [27, 144] on span "Unsecured Priority Claims" at bounding box center [39, 146] width 51 height 5
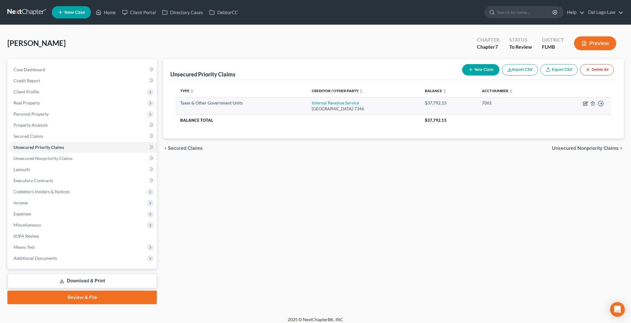
click at [588, 101] on icon "button" at bounding box center [585, 103] width 5 height 5
select select "0"
select select "39"
select select "3"
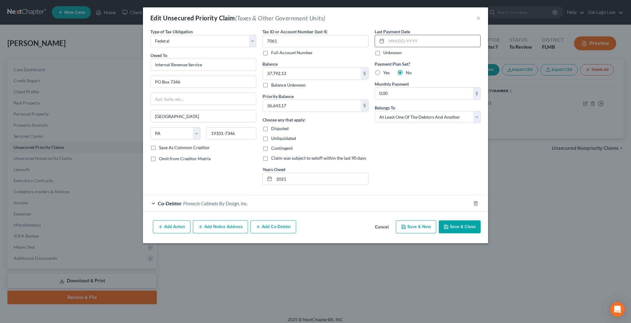
click at [394, 35] on input "text" at bounding box center [433, 41] width 94 height 12
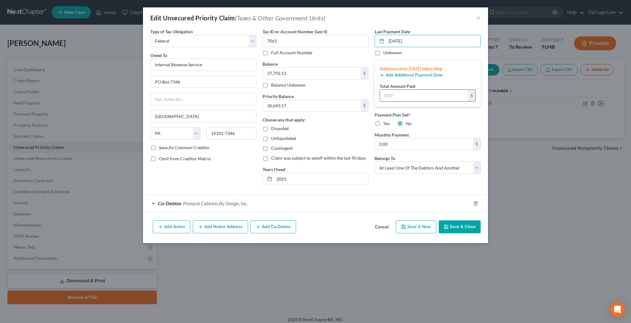
type input "[DATE]"
click at [393, 90] on input "text" at bounding box center [424, 96] width 88 height 12
type input "1,257"
click at [383, 120] on label "Yes" at bounding box center [386, 123] width 6 height 6
click at [386, 120] on input "Yes" at bounding box center [388, 122] width 4 height 4
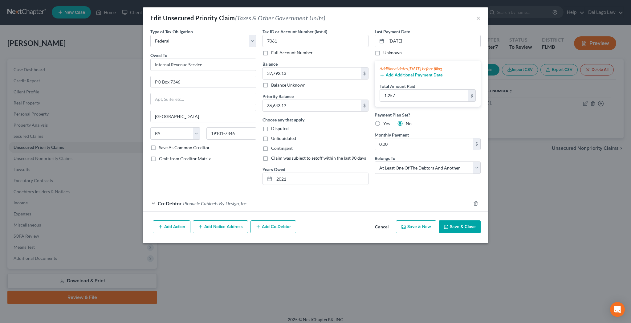
radio input "true"
click at [384, 138] on input "0.00" at bounding box center [424, 144] width 98 height 12
type input "1,257"
click at [287, 220] on button "Add Co-Debtor" at bounding box center [273, 226] width 46 height 13
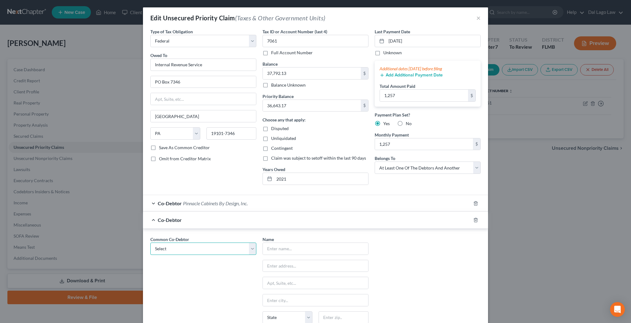
select select "1"
click option "[PERSON_NAME]" at bounding box center [0, 0] width 0 height 0
type input "[PERSON_NAME]"
type input "21581 [PERSON_NAME] Run"
type input "Estero"
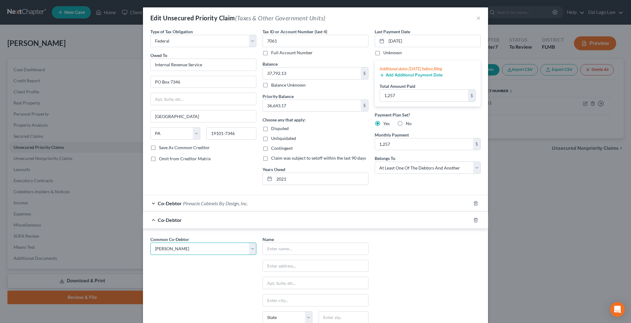
select select "9"
type input "33928"
checkbox input "true"
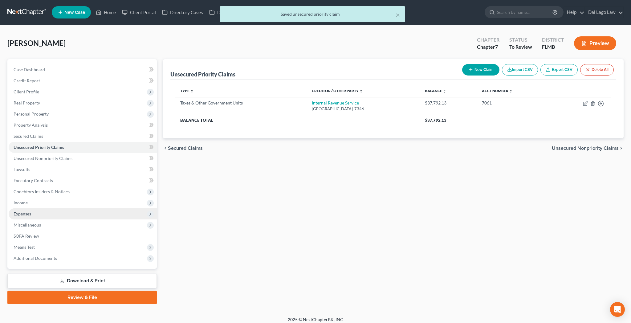
click at [19, 211] on span "Expenses" at bounding box center [23, 213] width 18 height 5
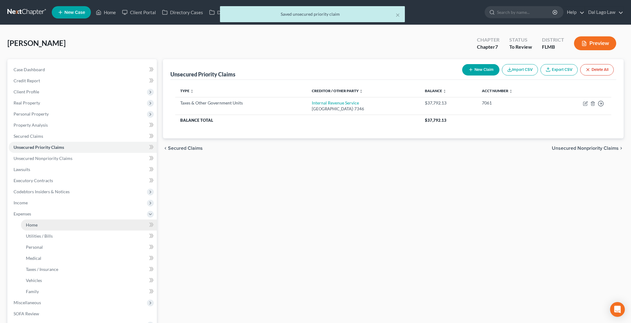
click at [27, 222] on span "Home" at bounding box center [32, 224] width 12 height 5
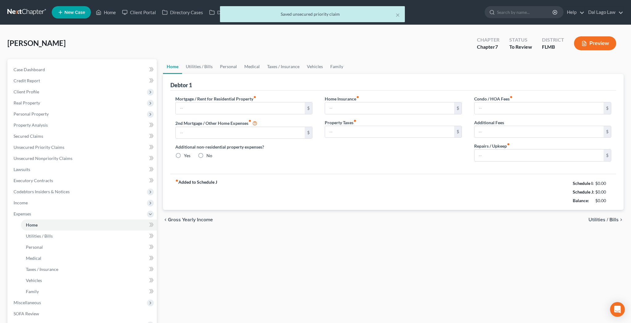
type input "900.00"
radio input "true"
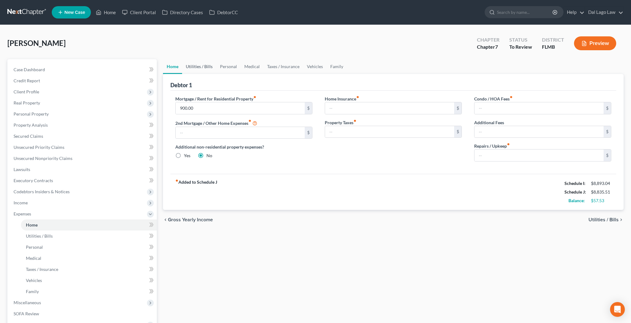
click at [189, 59] on link "Utilities / Bills" at bounding box center [199, 66] width 34 height 15
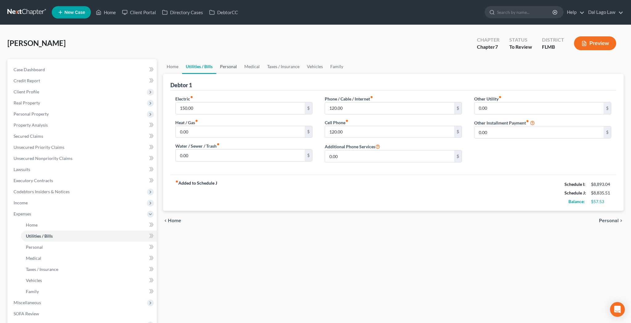
click at [216, 59] on link "Personal" at bounding box center [228, 66] width 24 height 15
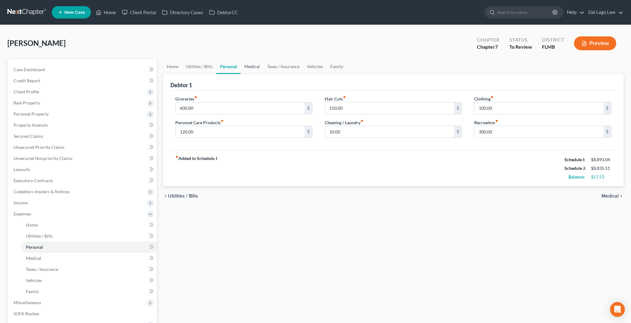
click at [241, 59] on link "Medical" at bounding box center [252, 66] width 23 height 15
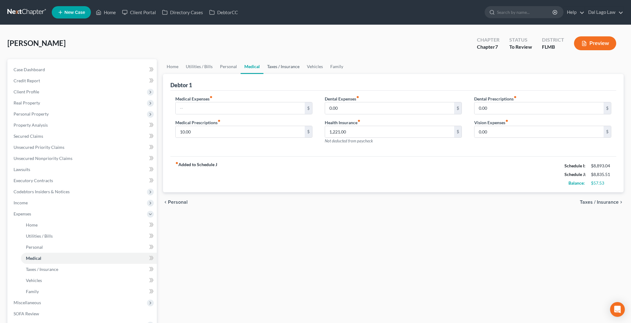
click at [263, 59] on link "Taxes / Insurance" at bounding box center [283, 66] width 40 height 15
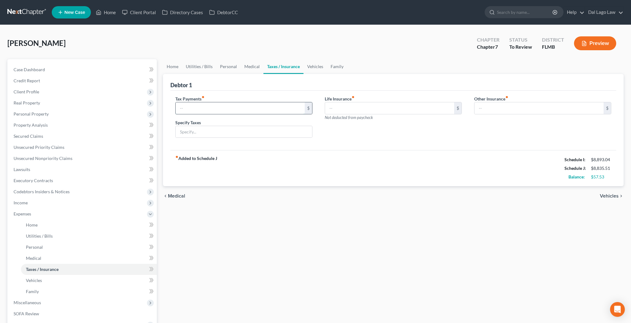
click at [210, 102] on input "text" at bounding box center [240, 108] width 129 height 12
type input "628.50"
click at [196, 126] on input "text" at bounding box center [244, 132] width 136 height 12
type input "IRS 2021 Employer Federal Tax payment plan"
click at [303, 59] on link "Vehicles" at bounding box center [314, 66] width 23 height 15
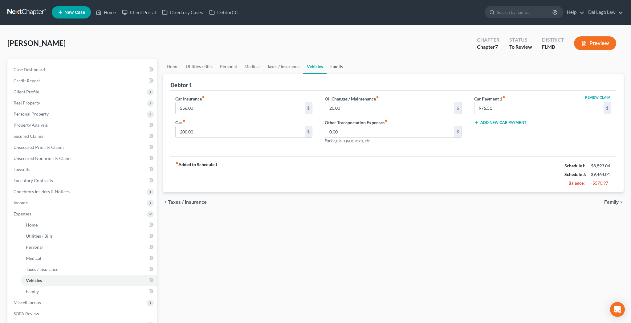
click at [326, 59] on link "Family" at bounding box center [336, 66] width 20 height 15
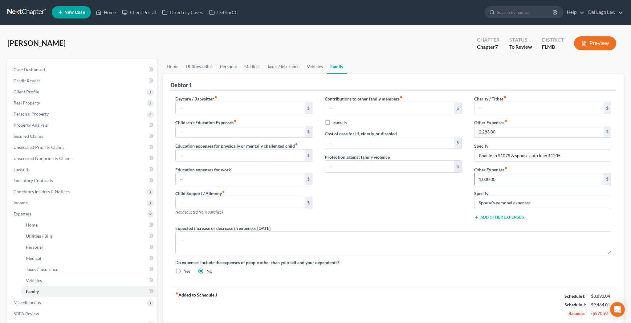
click at [501, 173] on input "1,000.00" at bounding box center [538, 179] width 129 height 12
click at [506, 173] on input "500" at bounding box center [538, 179] width 129 height 12
type input "425"
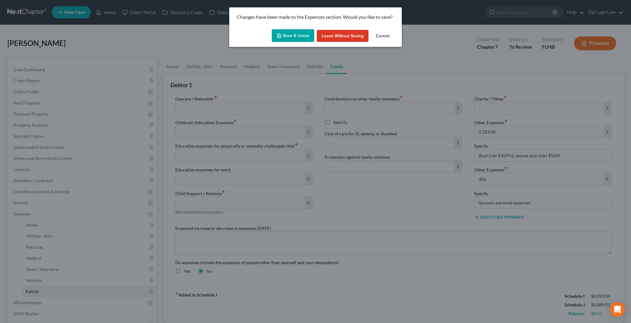
click at [300, 30] on button "Save & Leave" at bounding box center [293, 35] width 43 height 13
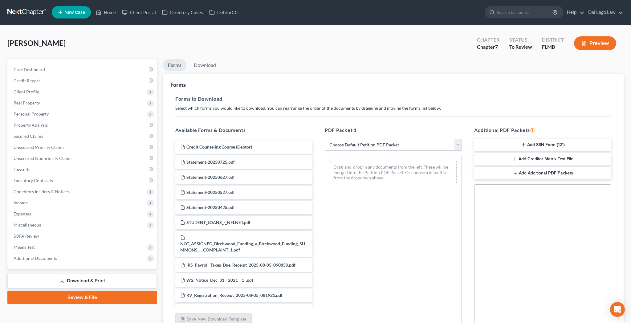
select select "0"
click option "Complete Bankruptcy Petition (all forms and schedules)" at bounding box center [0, 0] width 0 height 0
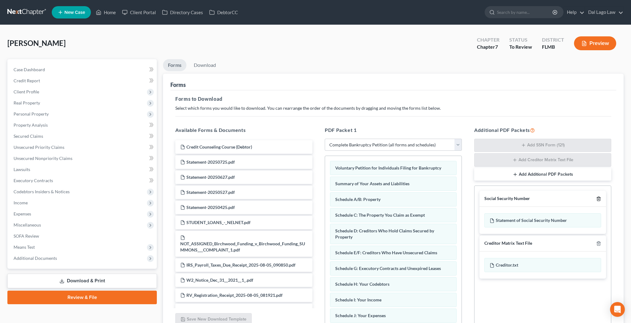
click at [601, 196] on icon "button" at bounding box center [598, 198] width 5 height 5
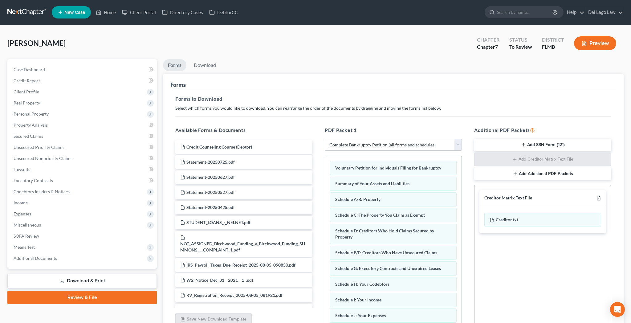
click at [601, 196] on icon "button" at bounding box center [598, 198] width 5 height 5
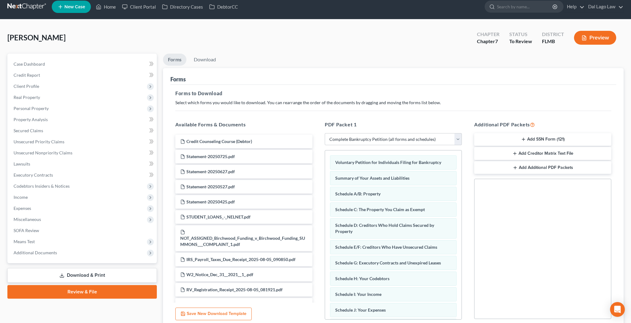
scroll to position [8, 0]
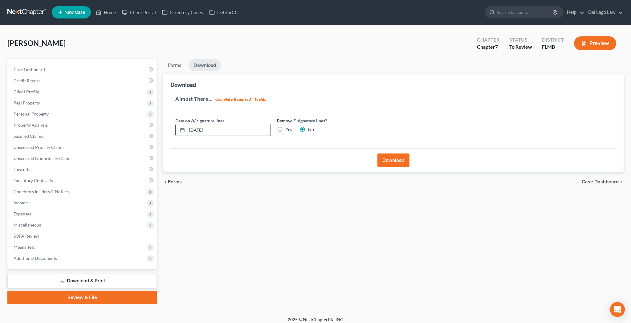
click at [217, 124] on input "[DATE]" at bounding box center [228, 130] width 83 height 12
drag, startPoint x: 192, startPoint y: 100, endPoint x: 166, endPoint y: 98, distance: 25.7
click at [187, 124] on input "[DATE]" at bounding box center [228, 130] width 83 height 12
click at [285, 126] on label "Yes" at bounding box center [288, 129] width 6 height 6
click at [288, 126] on input "Yes" at bounding box center [290, 128] width 4 height 4
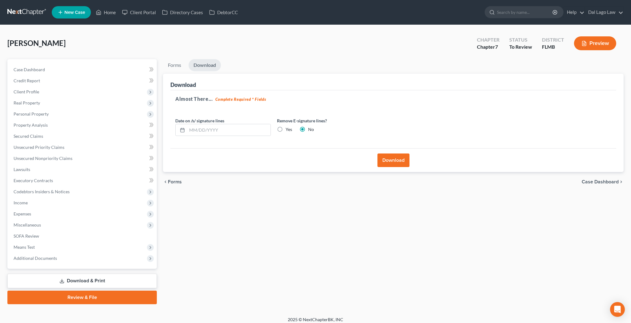
radio input "true"
radio input "false"
click at [393, 153] on button "Download" at bounding box center [393, 160] width 32 height 14
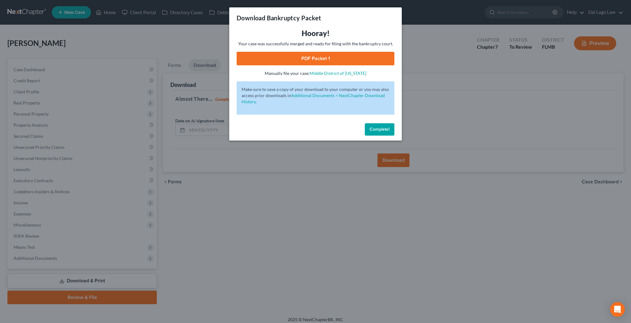
click at [320, 52] on link "PDF Packet 1" at bounding box center [316, 59] width 158 height 14
drag, startPoint x: 369, startPoint y: 96, endPoint x: 383, endPoint y: 103, distance: 15.7
click at [370, 127] on span "Complete!" at bounding box center [380, 129] width 20 height 5
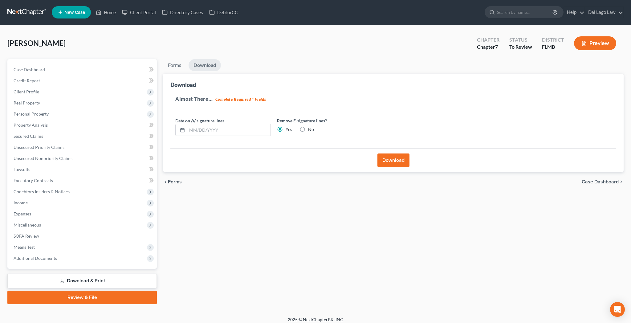
click at [618, 179] on span "Case Dashboard" at bounding box center [599, 181] width 37 height 5
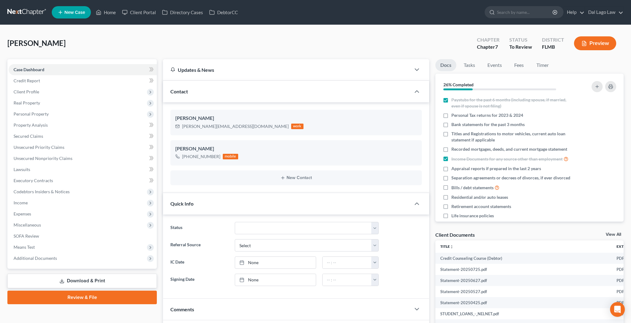
click at [83, 273] on link "Download & Print" at bounding box center [81, 280] width 149 height 14
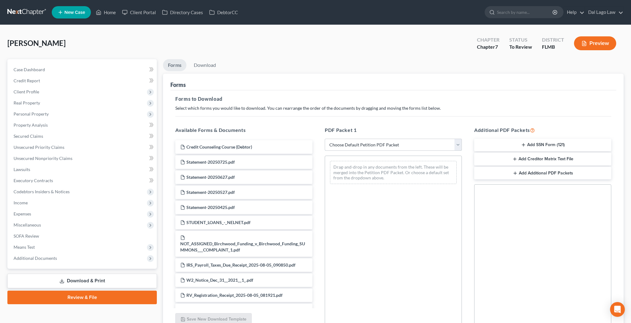
select select "3"
click option "Signature Pages Only" at bounding box center [0, 0] width 0 height 0
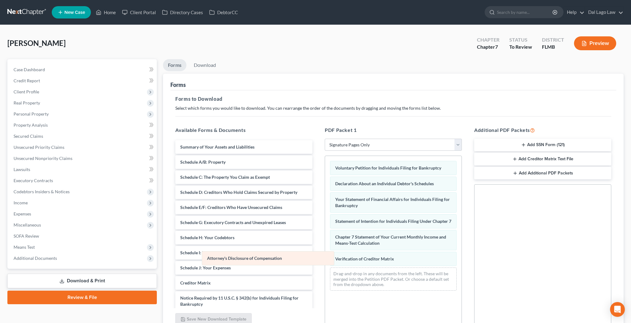
drag, startPoint x: 372, startPoint y: 203, endPoint x: 243, endPoint y: 257, distance: 140.2
click at [325, 257] on div "Attorney's Disclosure of Compensation Voluntary Petition for Individuals Filing…" at bounding box center [393, 226] width 136 height 140
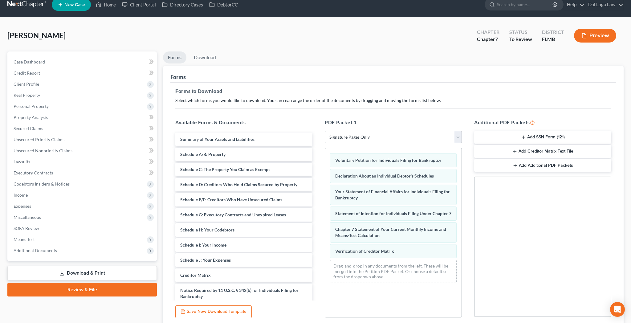
scroll to position [8, 0]
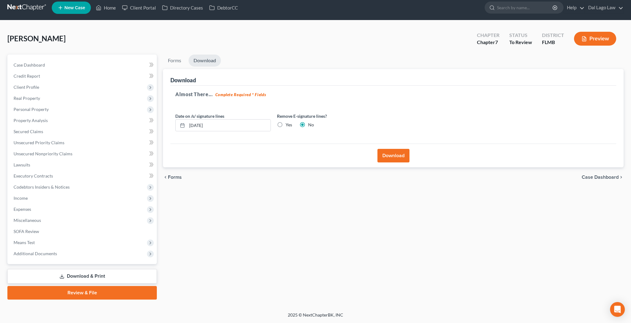
scroll to position [0, 0]
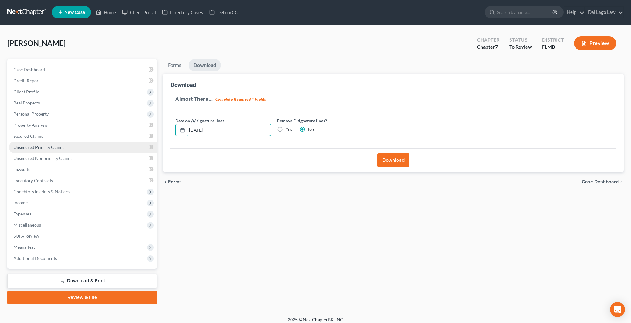
drag, startPoint x: 181, startPoint y: 104, endPoint x: 111, endPoint y: 114, distance: 70.9
click at [187, 124] on input "[DATE]" at bounding box center [228, 130] width 83 height 12
click at [285, 126] on label "Yes" at bounding box center [288, 129] width 6 height 6
click at [288, 126] on input "Yes" at bounding box center [290, 128] width 4 height 4
radio input "true"
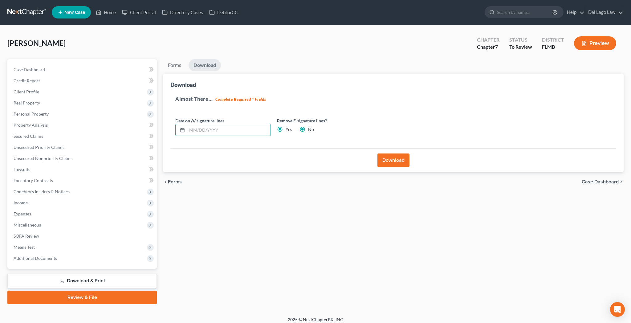
radio input "false"
click at [386, 153] on button "Download" at bounding box center [393, 160] width 32 height 14
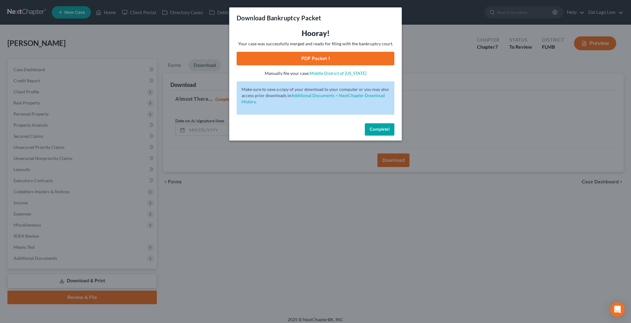
click at [314, 52] on link "PDF Packet 1" at bounding box center [316, 59] width 158 height 14
click at [368, 123] on button "Complete!" at bounding box center [380, 129] width 30 height 12
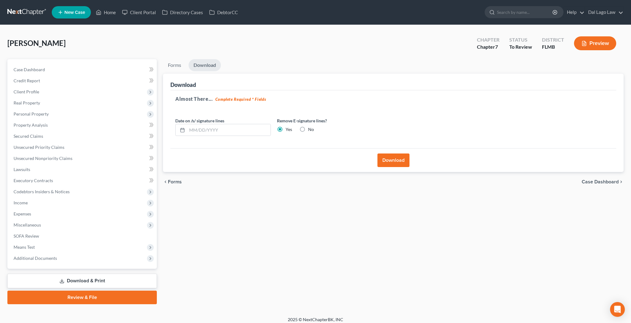
click at [601, 179] on span "Case Dashboard" at bounding box center [599, 181] width 37 height 5
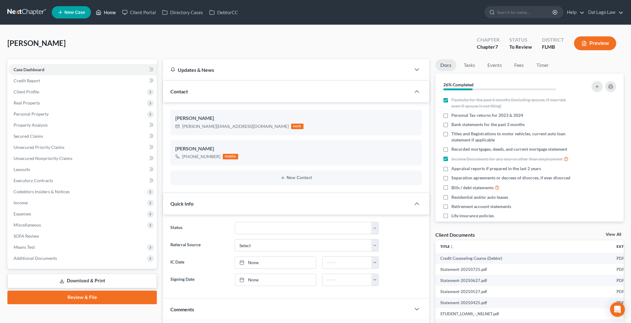
click at [93, 9] on link "Home" at bounding box center [106, 12] width 26 height 11
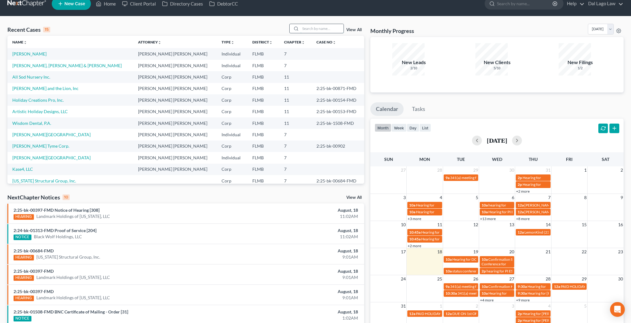
click at [330, 24] on input "search" at bounding box center [321, 28] width 43 height 9
type input "[PERSON_NAME]"
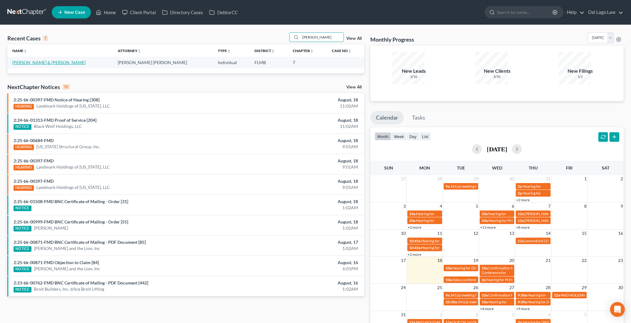
click at [26, 60] on link "[PERSON_NAME] & [PERSON_NAME]" at bounding box center [48, 62] width 73 height 5
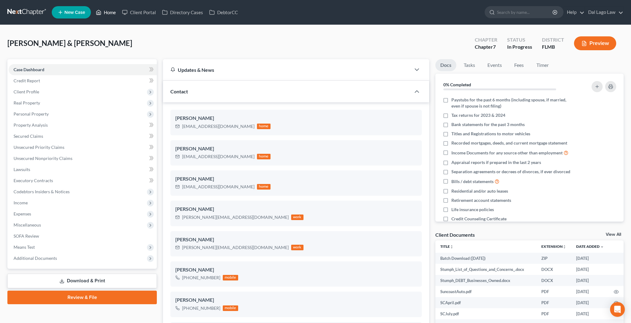
click at [95, 10] on link "Home" at bounding box center [106, 12] width 26 height 11
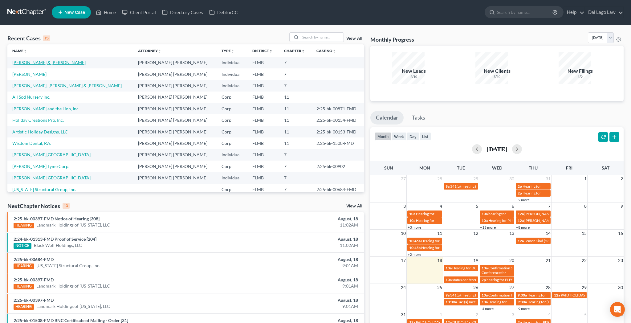
click at [35, 60] on link "[PERSON_NAME] & [PERSON_NAME]" at bounding box center [48, 62] width 73 height 5
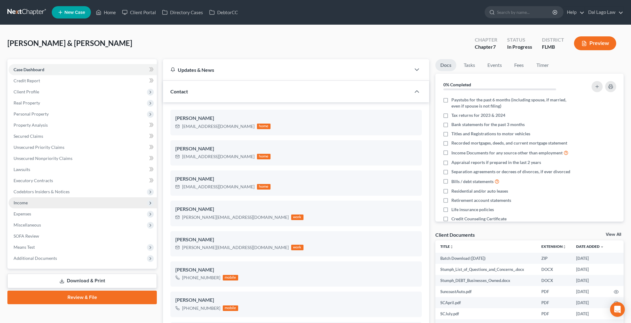
click at [17, 200] on span "Income" at bounding box center [21, 202] width 14 height 5
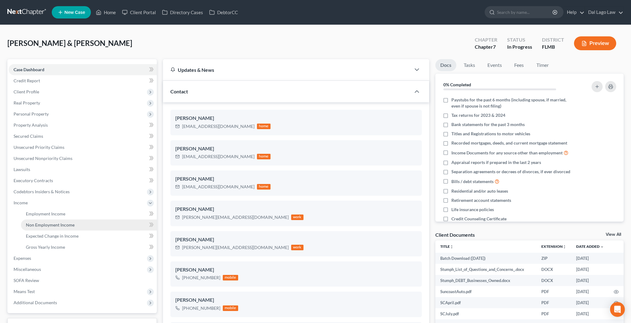
click at [33, 222] on span "Non Employment Income" at bounding box center [50, 224] width 49 height 5
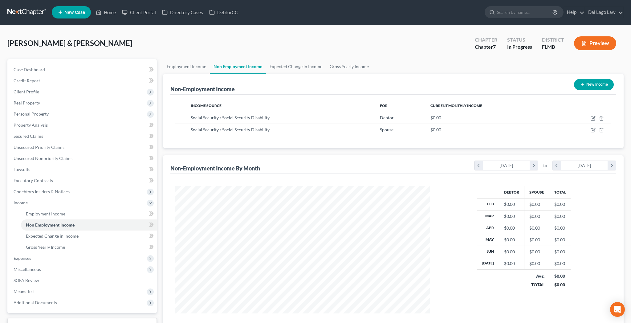
scroll to position [127, 266]
click at [595, 116] on icon "button" at bounding box center [593, 117] width 3 height 3
select select "4"
select select "0"
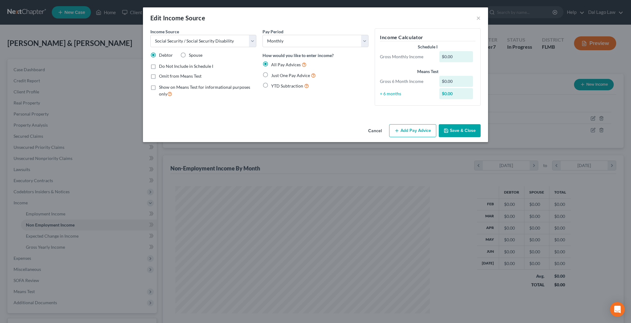
click at [279, 72] on label "Just One Pay Advice" at bounding box center [293, 75] width 45 height 7
click at [277, 72] on input "Just One Pay Advice" at bounding box center [275, 74] width 4 height 4
radio input "true"
click at [389, 124] on button "Add Pay Advice" at bounding box center [412, 130] width 47 height 13
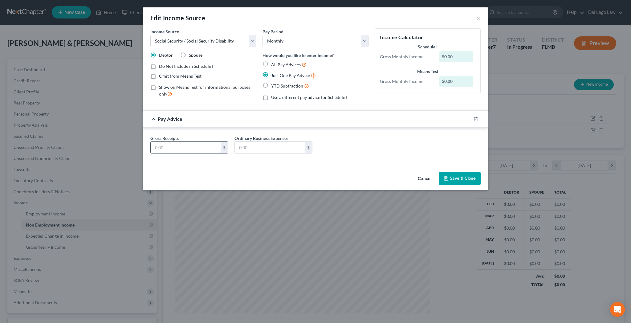
click at [216, 142] on input "text" at bounding box center [186, 148] width 70 height 12
type input "2,504"
click at [439, 172] on button "Save & Close" at bounding box center [460, 178] width 42 height 13
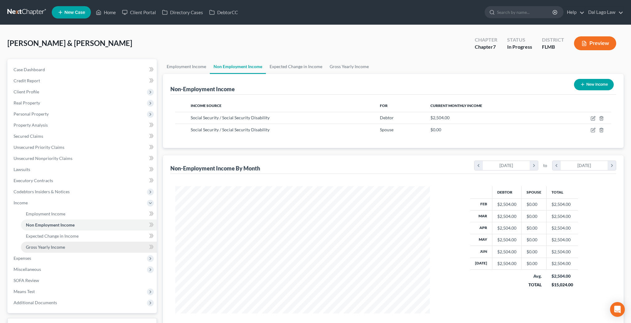
click at [30, 244] on span "Gross Yearly Income" at bounding box center [45, 246] width 39 height 5
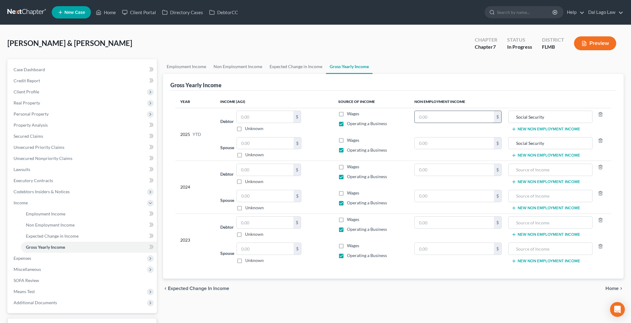
click at [442, 111] on input "text" at bounding box center [454, 117] width 79 height 12
type input "20,032"
click at [439, 137] on input "text" at bounding box center [454, 143] width 79 height 12
type input "8,320"
click at [43, 222] on span "Non Employment Income" at bounding box center [50, 224] width 49 height 5
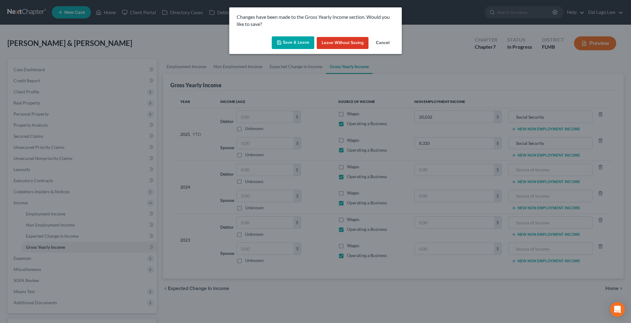
click at [298, 36] on button "Save & Leave" at bounding box center [293, 42] width 43 height 13
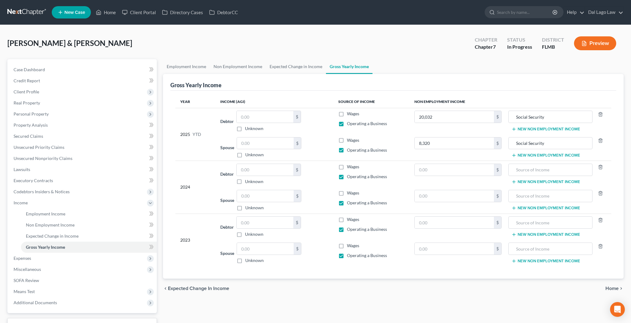
type input "20,032.00"
type input "8,320.00"
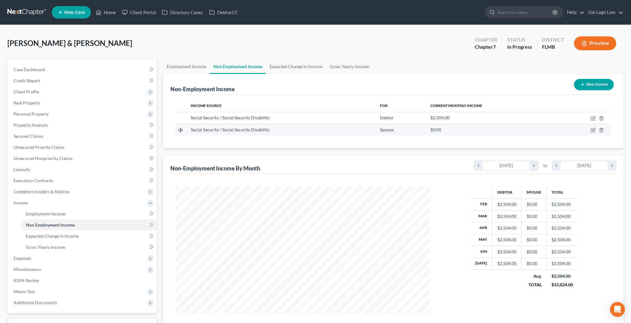
scroll to position [127, 266]
click at [595, 128] on icon "button" at bounding box center [592, 130] width 5 height 5
select select "4"
select select "0"
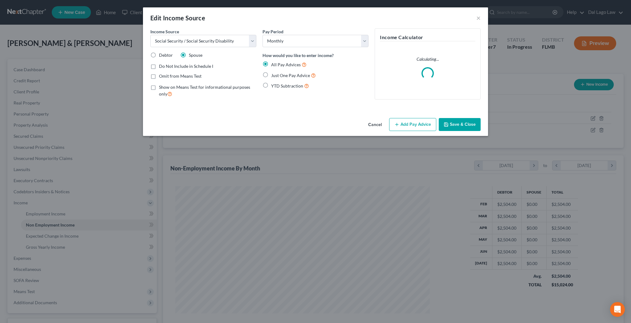
click at [278, 72] on label "Just One Pay Advice" at bounding box center [293, 75] width 45 height 7
click at [277, 72] on input "Just One Pay Advice" at bounding box center [275, 74] width 4 height 4
radio input "true"
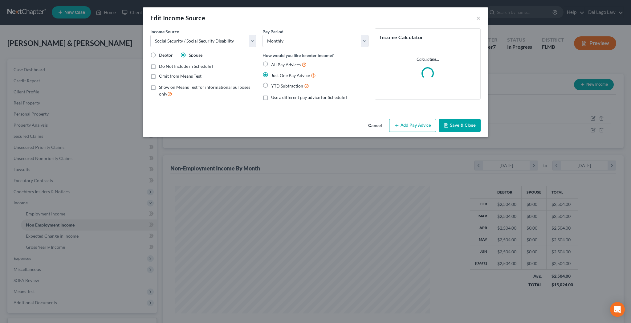
click at [389, 119] on button "Add Pay Advice" at bounding box center [412, 125] width 47 height 13
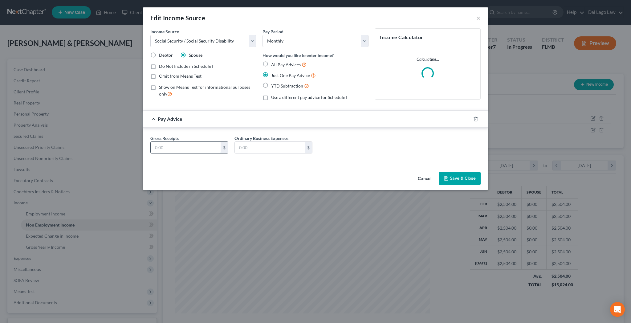
click at [216, 142] on input "text" at bounding box center [186, 148] width 70 height 12
type input "1,040"
click at [439, 172] on button "Save & Close" at bounding box center [460, 178] width 42 height 13
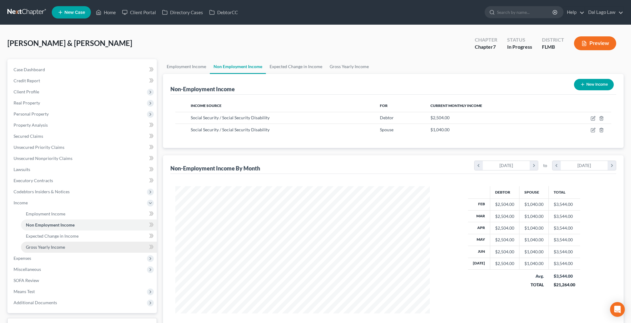
click at [38, 244] on span "Gross Yearly Income" at bounding box center [45, 246] width 39 height 5
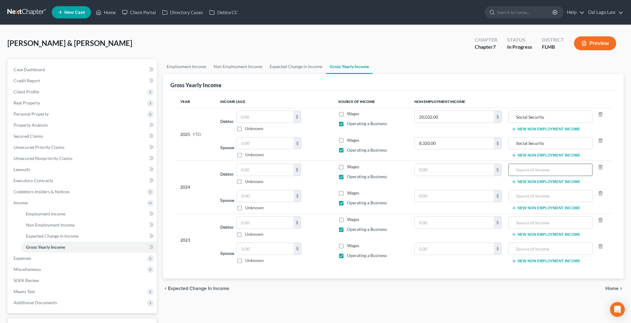
click at [522, 164] on input "text" at bounding box center [551, 170] width 78 height 12
type input "Social Security"
click at [519, 190] on input "text" at bounding box center [551, 196] width 78 height 12
type input "Social Security"
click at [437, 190] on input "text" at bounding box center [454, 196] width 79 height 12
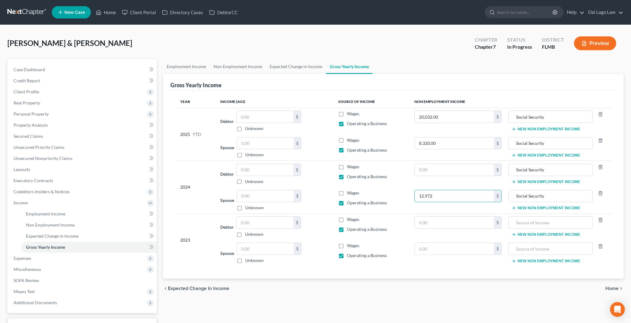
type input "12,972"
click at [536, 217] on input "text" at bounding box center [551, 223] width 78 height 12
type input "Social Security"
click at [528, 243] on input "text" at bounding box center [551, 249] width 78 height 12
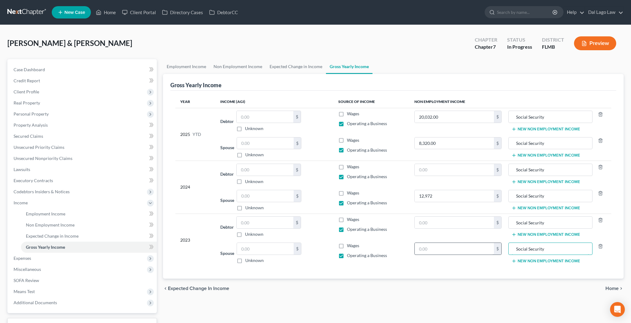
type input "Social Security"
click at [455, 243] on input "text" at bounding box center [454, 249] width 79 height 12
type input "12,576"
click at [433, 217] on input "text" at bounding box center [454, 223] width 79 height 12
type input "29,171.40"
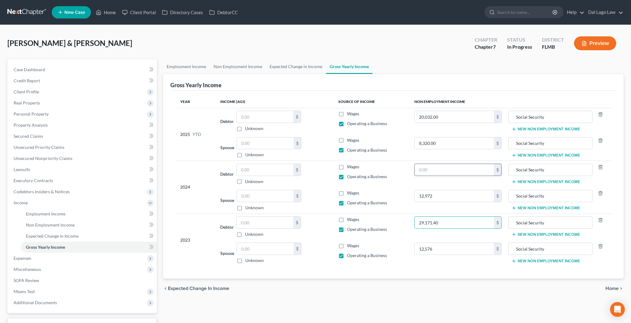
click at [439, 164] on input "text" at bounding box center [454, 170] width 79 height 12
click at [427, 164] on input "text" at bounding box center [454, 170] width 79 height 12
drag, startPoint x: 421, startPoint y: 134, endPoint x: 391, endPoint y: 137, distance: 30.6
click at [415, 164] on input "0" at bounding box center [454, 170] width 79 height 12
type input "30,104.40"
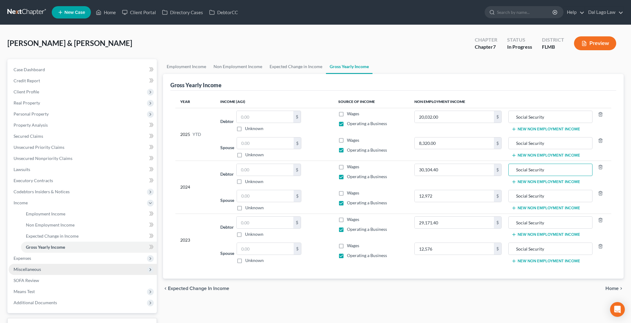
click at [27, 264] on span "Miscellaneous" at bounding box center [83, 269] width 148 height 11
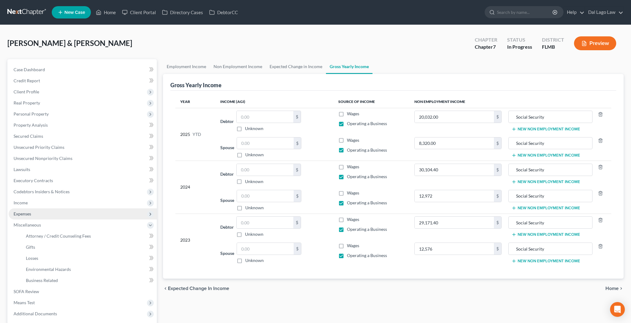
click at [24, 208] on span "Expenses" at bounding box center [83, 213] width 148 height 11
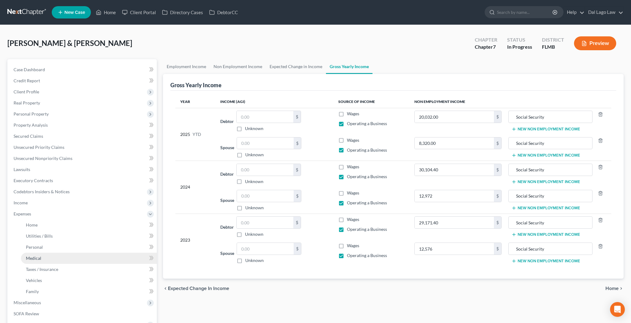
click at [29, 255] on span "Medical" at bounding box center [33, 257] width 15 height 5
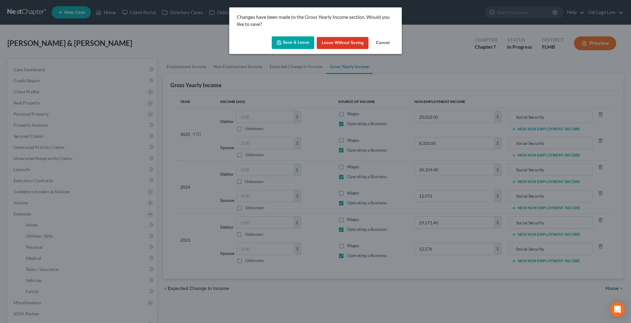
click at [304, 36] on button "Save & Leave" at bounding box center [293, 42] width 43 height 13
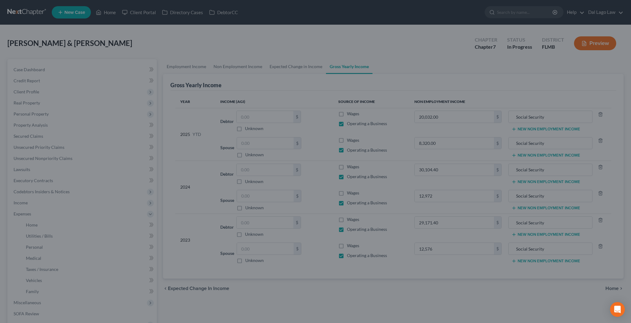
type input "12,576.00"
type input "12,972.00"
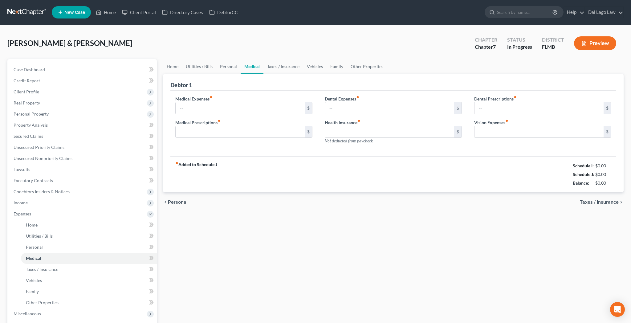
type input "50.00"
type input "0.00"
type input "50.00"
type input "0.00"
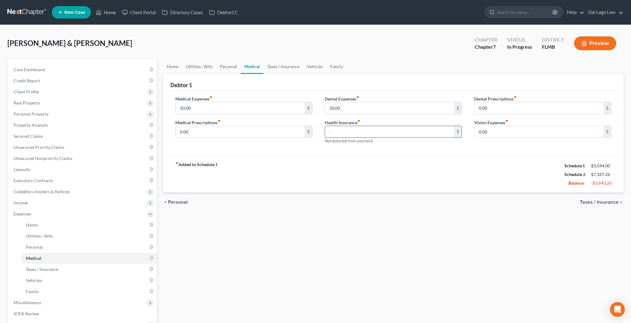
click at [362, 126] on input "text" at bounding box center [389, 132] width 129 height 12
type input "59.70"
click at [169, 59] on link "Home" at bounding box center [172, 66] width 19 height 15
